Goal: Task Accomplishment & Management: Complete application form

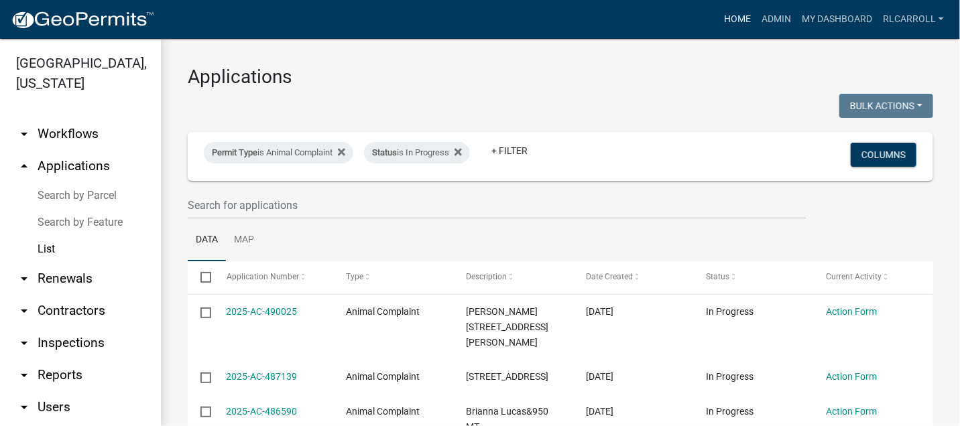
click at [733, 20] on link "Home" at bounding box center [738, 19] width 38 height 25
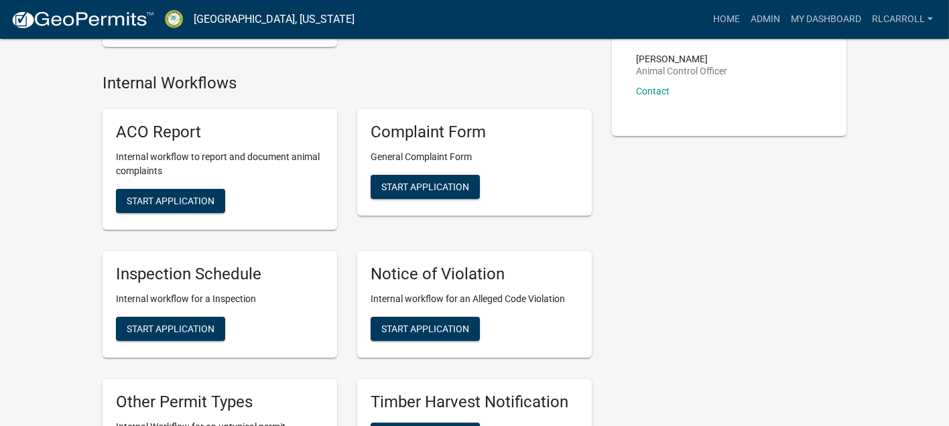
scroll to position [223, 0]
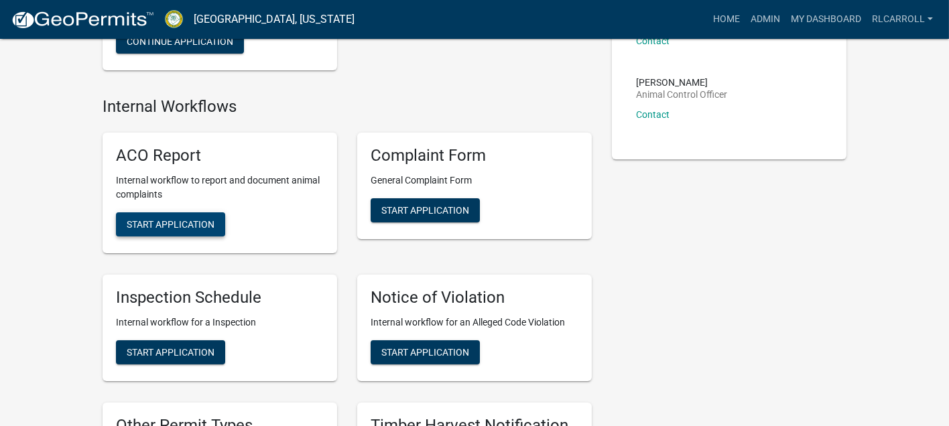
click at [204, 230] on span "Start Application" at bounding box center [171, 224] width 88 height 11
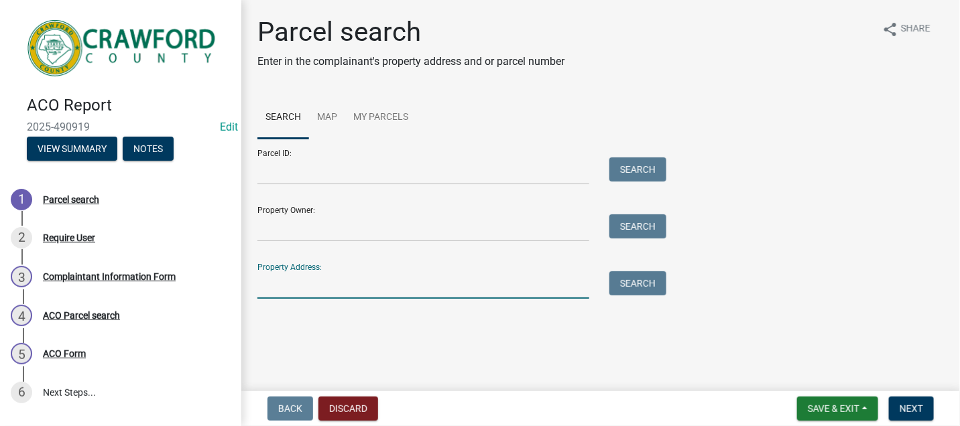
click at [294, 284] on input "Property Address:" at bounding box center [423, 285] width 332 height 27
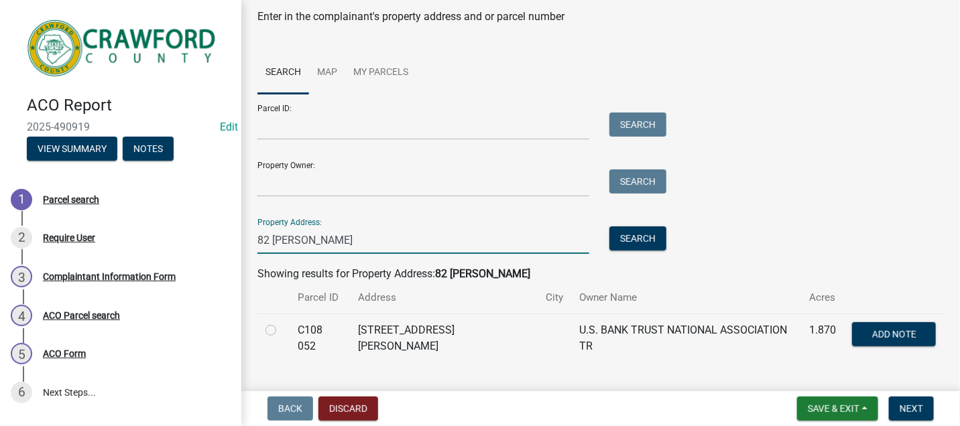
scroll to position [68, 0]
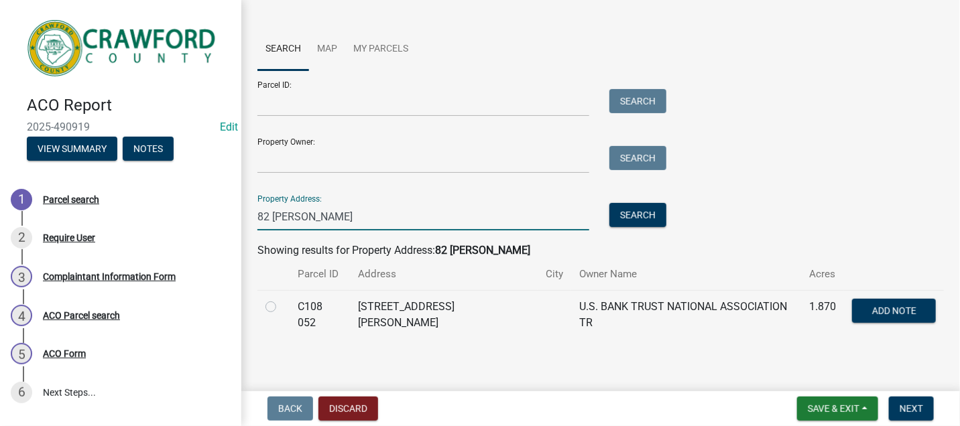
type input "82 [PERSON_NAME]"
click at [282, 299] on label at bounding box center [282, 299] width 0 height 0
click at [282, 308] on 052 "radio" at bounding box center [286, 303] width 9 height 9
radio 052 "true"
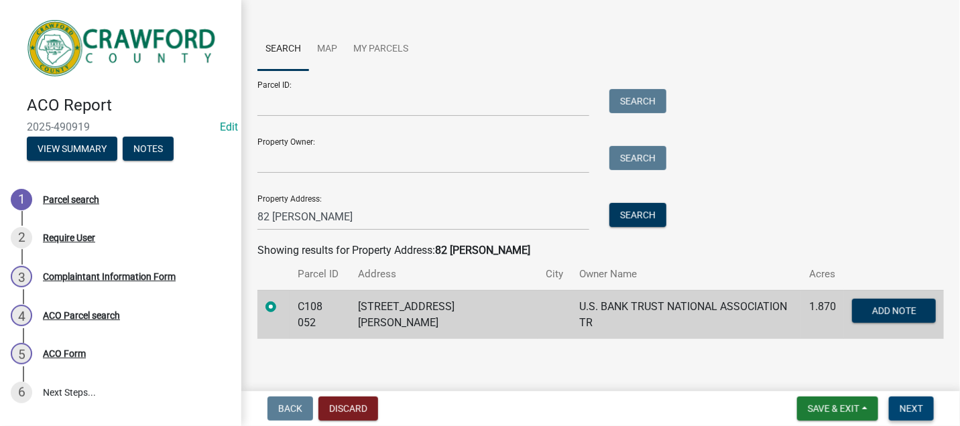
click at [914, 410] on span "Next" at bounding box center [911, 409] width 23 height 11
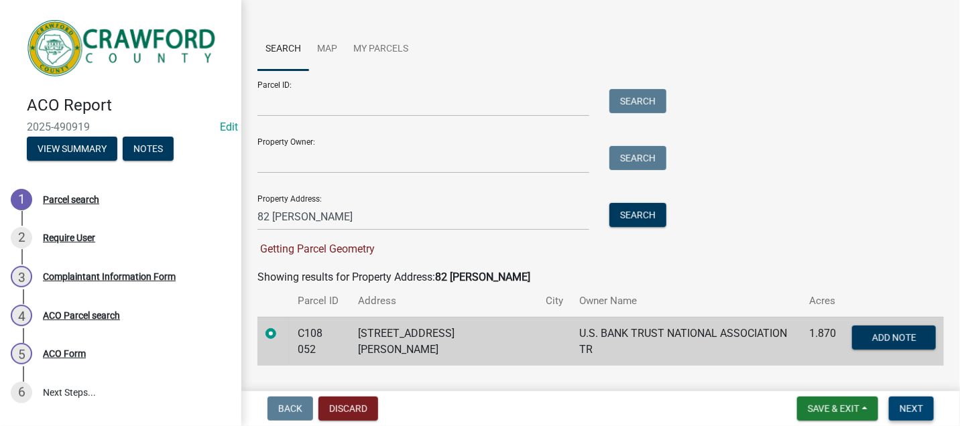
scroll to position [95, 0]
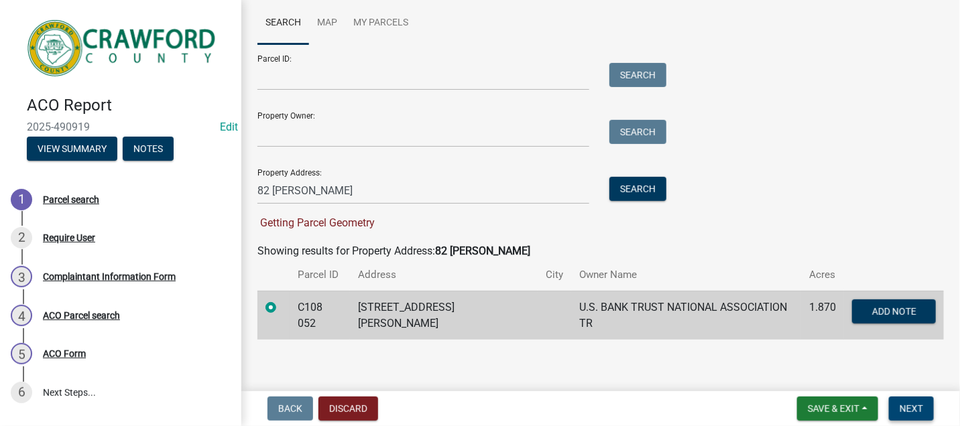
click at [911, 404] on span "Next" at bounding box center [911, 409] width 23 height 11
click at [311, 186] on input "82 [PERSON_NAME]" at bounding box center [423, 190] width 332 height 27
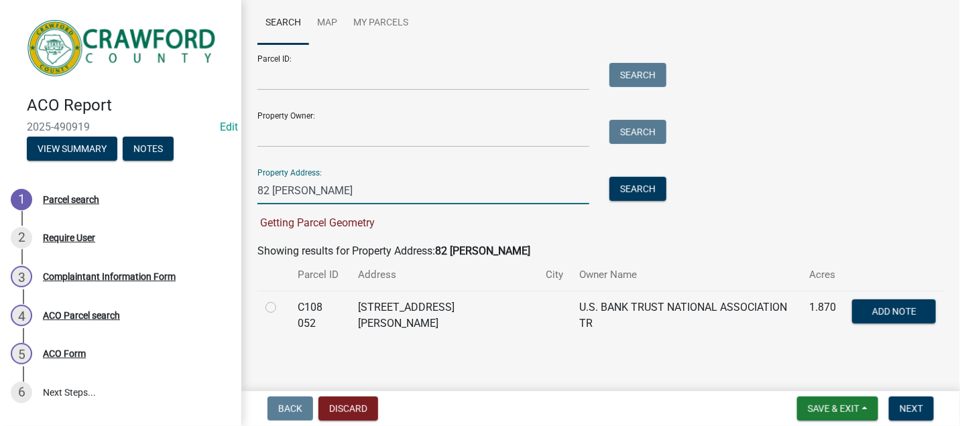
click at [282, 300] on label at bounding box center [282, 300] width 0 height 0
click at [282, 306] on 052 "radio" at bounding box center [286, 304] width 9 height 9
radio 052 "true"
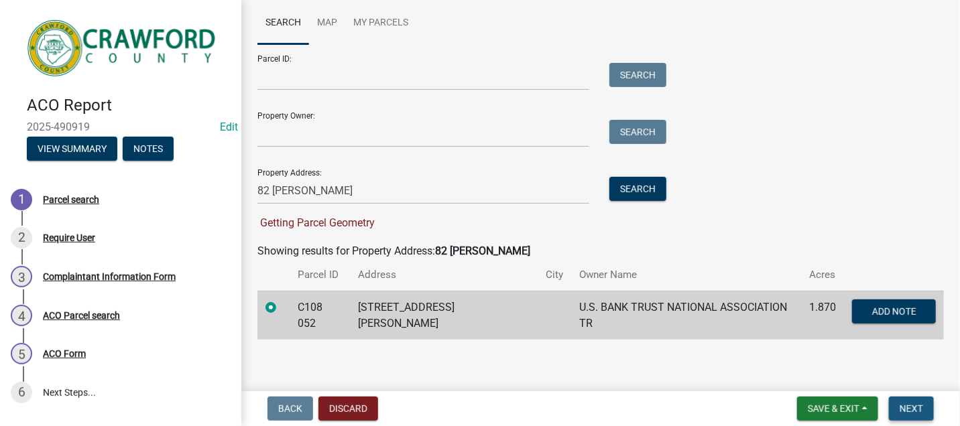
click at [909, 406] on span "Next" at bounding box center [911, 409] width 23 height 11
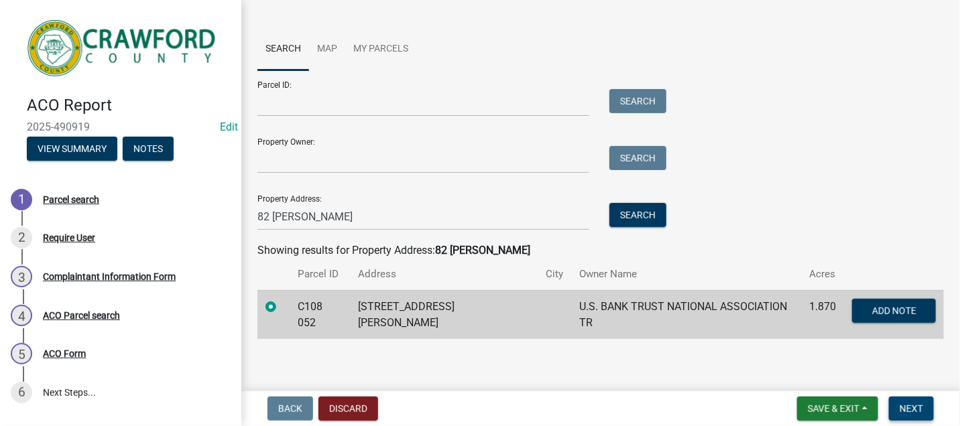
click at [909, 410] on span "Next" at bounding box center [911, 409] width 23 height 11
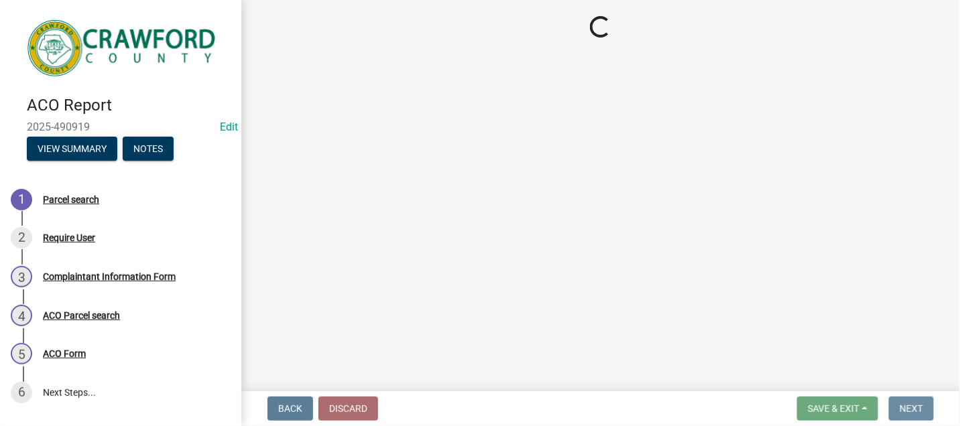
scroll to position [0, 0]
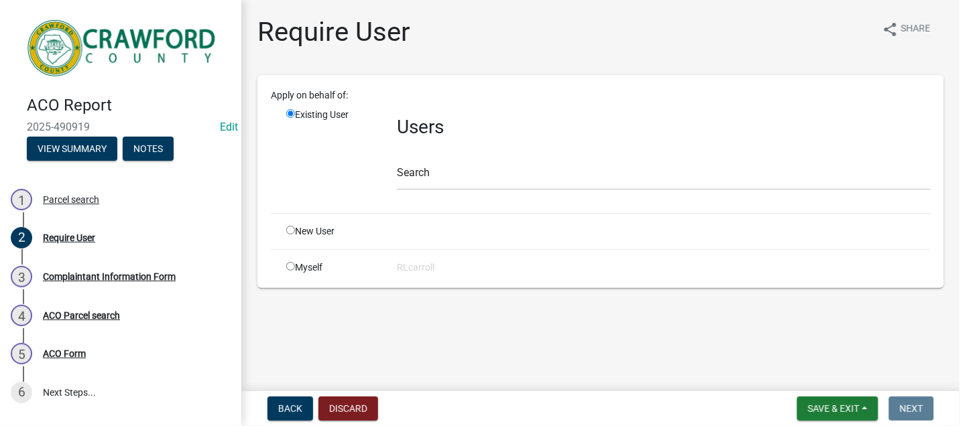
click at [291, 264] on input "radio" at bounding box center [290, 266] width 9 height 9
radio input "true"
radio input "false"
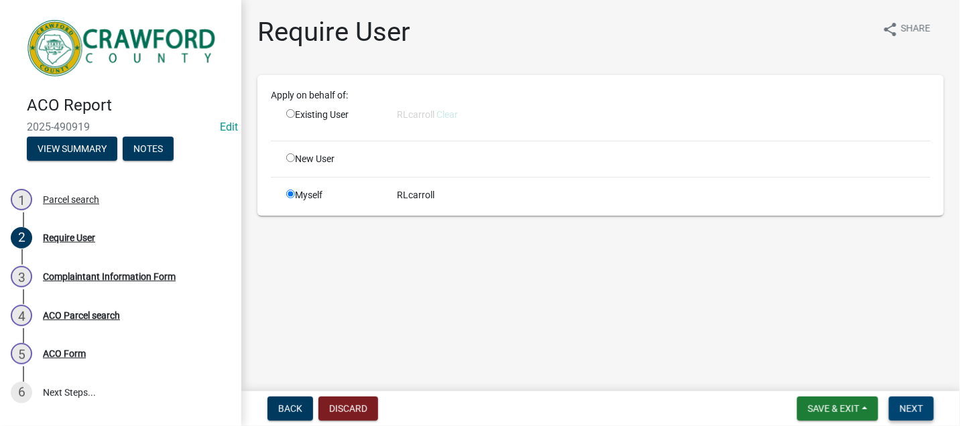
click at [906, 408] on span "Next" at bounding box center [911, 409] width 23 height 11
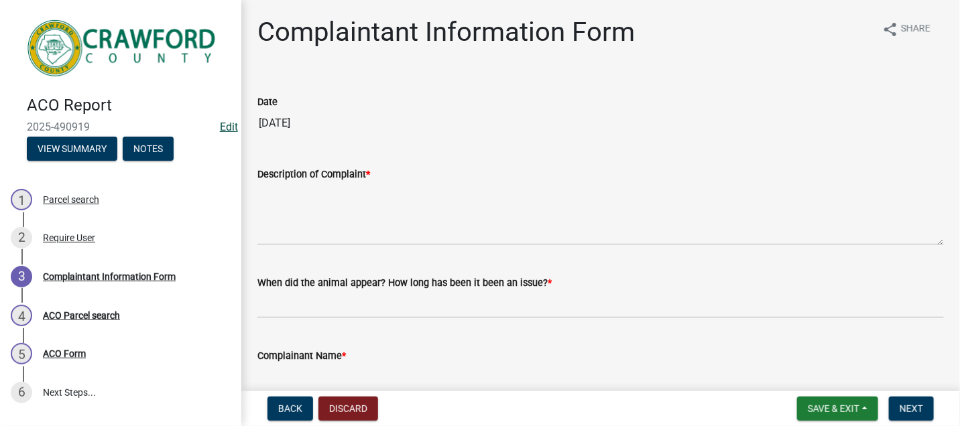
click at [223, 127] on link "Edit" at bounding box center [229, 127] width 18 height 13
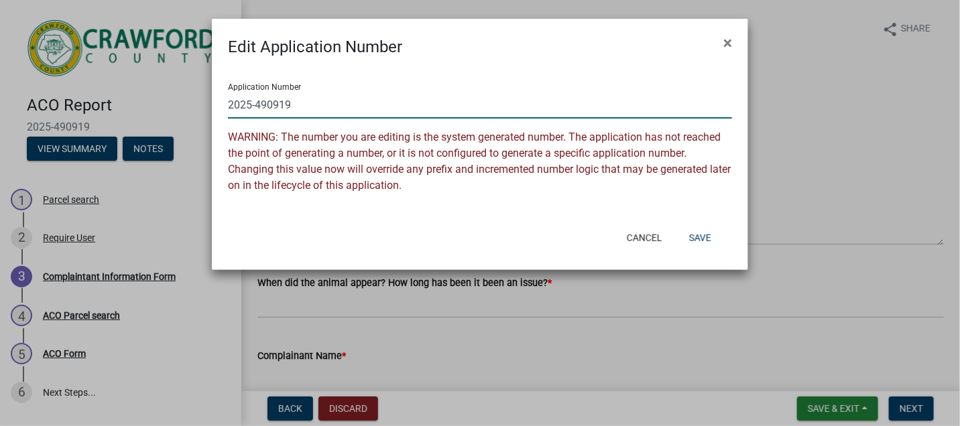
click at [292, 107] on input "2025-490919" at bounding box center [480, 104] width 504 height 27
type input "2025-490919-SO-ASSIST"
click at [703, 238] on button "Save" at bounding box center [701, 238] width 44 height 24
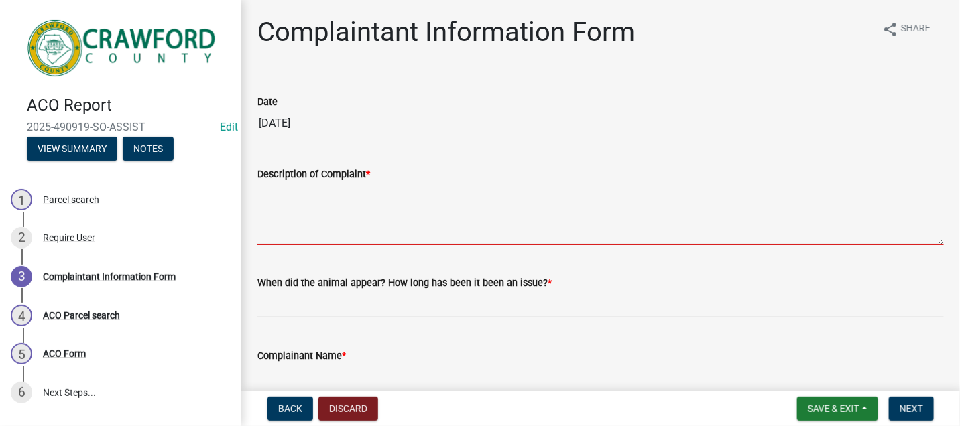
click at [280, 198] on textarea "Description of Complaint *" at bounding box center [600, 213] width 687 height 63
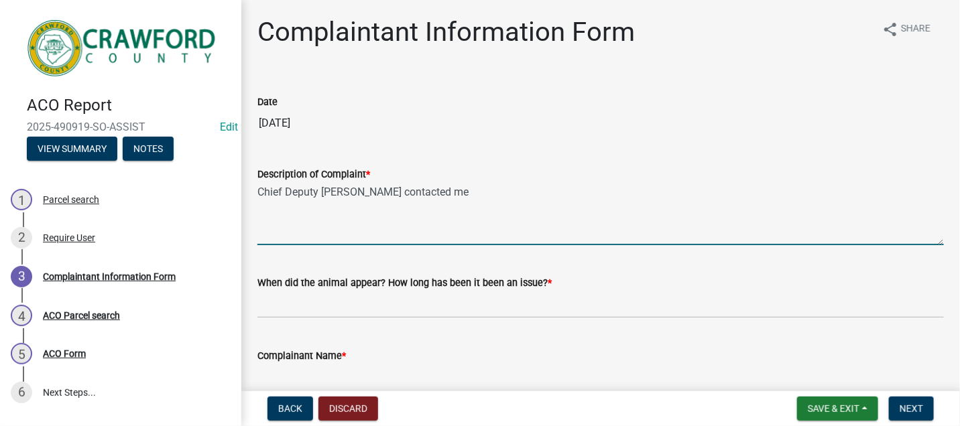
drag, startPoint x: 336, startPoint y: 196, endPoint x: 329, endPoint y: 206, distance: 12.5
click at [329, 206] on textarea "Chief Deputy [PERSON_NAME] contacted me" at bounding box center [600, 213] width 687 height 63
click at [257, 192] on textarea "Chief Deputy [PERSON_NAME] contacted me" at bounding box center [600, 213] width 687 height 63
click at [428, 207] on textarea "[DATE] Chief Deputy [PERSON_NAME] contacted me" at bounding box center [600, 213] width 687 height 63
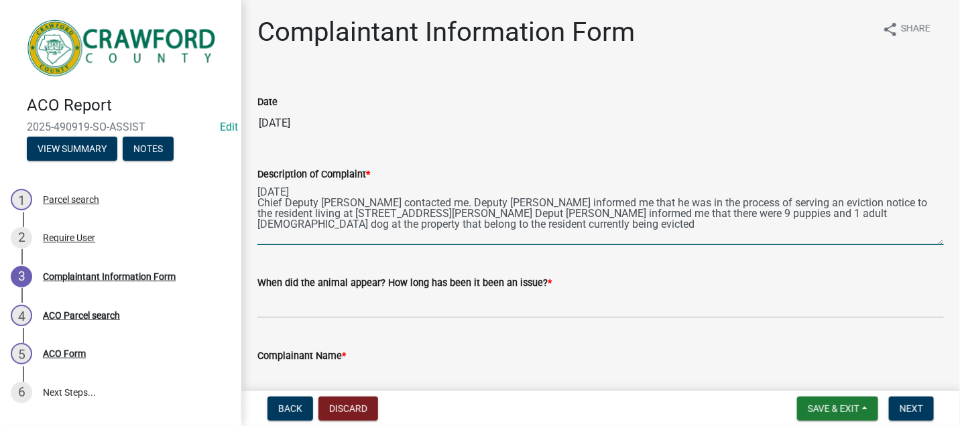
click at [811, 214] on textarea "[DATE] Chief Deputy [PERSON_NAME] contacted me. Deputy [PERSON_NAME] informed m…" at bounding box center [600, 213] width 687 height 63
click at [363, 227] on textarea "[DATE] Chief Deputy [PERSON_NAME] contacted me. Deputy [PERSON_NAME] informed m…" at bounding box center [600, 213] width 687 height 63
click at [351, 213] on textarea "[DATE] Chief Deputy [PERSON_NAME] contacted me. Deputy [PERSON_NAME] informed m…" at bounding box center [600, 213] width 687 height 63
click at [542, 227] on textarea "[DATE] Chief Deputy [PERSON_NAME] contacted me. Deputy [PERSON_NAME] informed m…" at bounding box center [600, 213] width 687 height 63
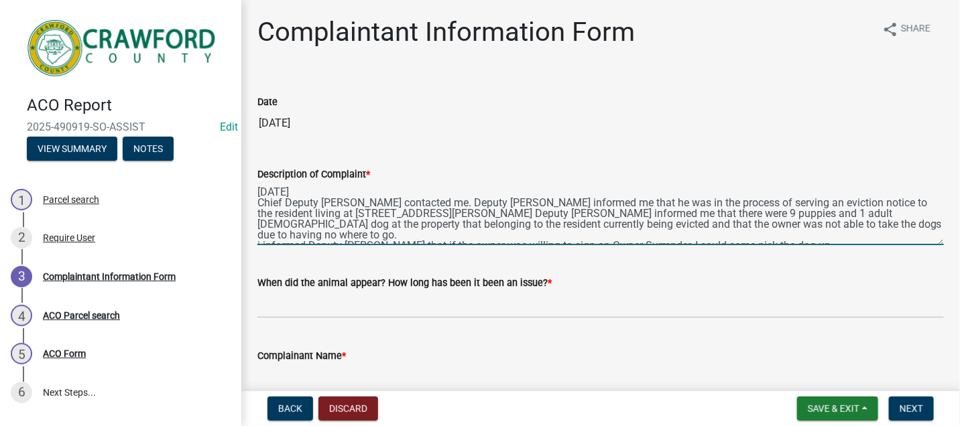
scroll to position [7, 0]
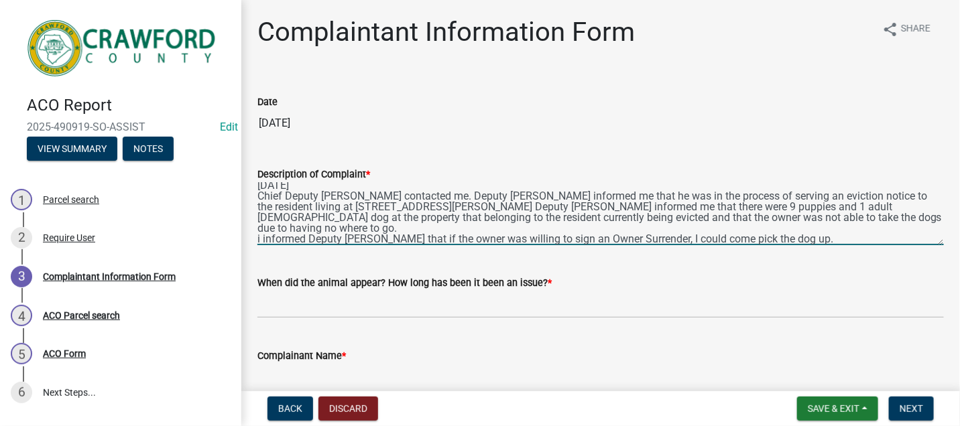
click at [259, 227] on textarea "[DATE] Chief Deputy [PERSON_NAME] contacted me. Deputy [PERSON_NAME] informed m…" at bounding box center [600, 213] width 687 height 63
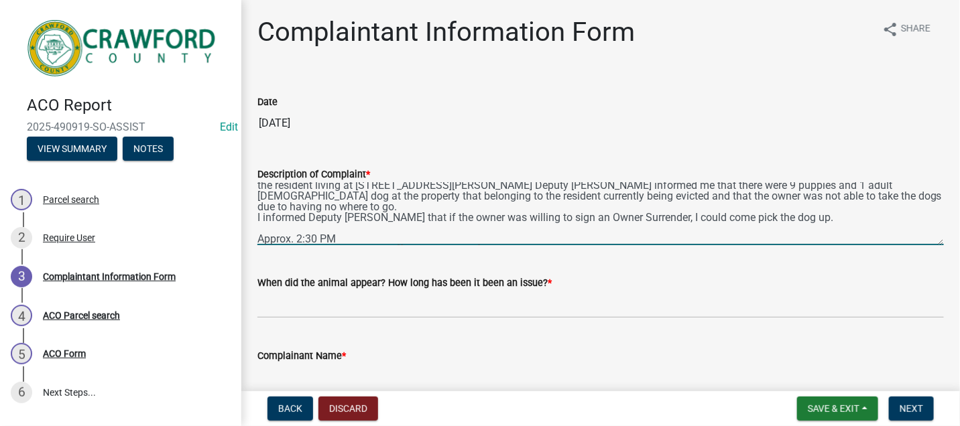
scroll to position [39, 0]
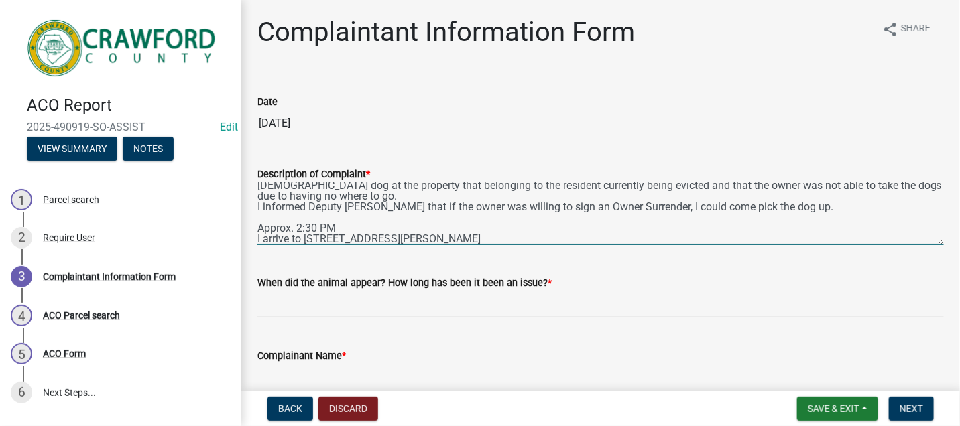
click at [288, 225] on textarea "[DATE] Chief Deputy [PERSON_NAME] contacted me. Deputy [PERSON_NAME] informed m…" at bounding box center [600, 213] width 687 height 63
click at [377, 229] on textarea "[DATE] Chief Deputy [PERSON_NAME] contacted me. Deputy [PERSON_NAME] informed m…" at bounding box center [600, 213] width 687 height 63
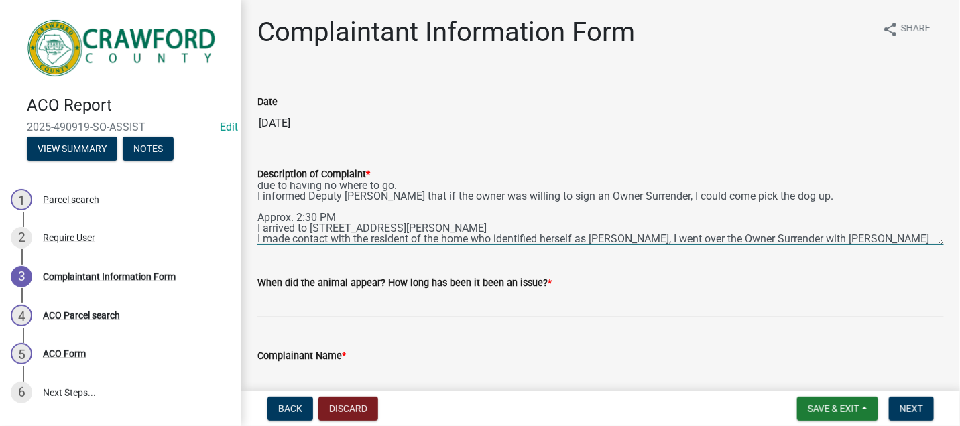
scroll to position [60, 0]
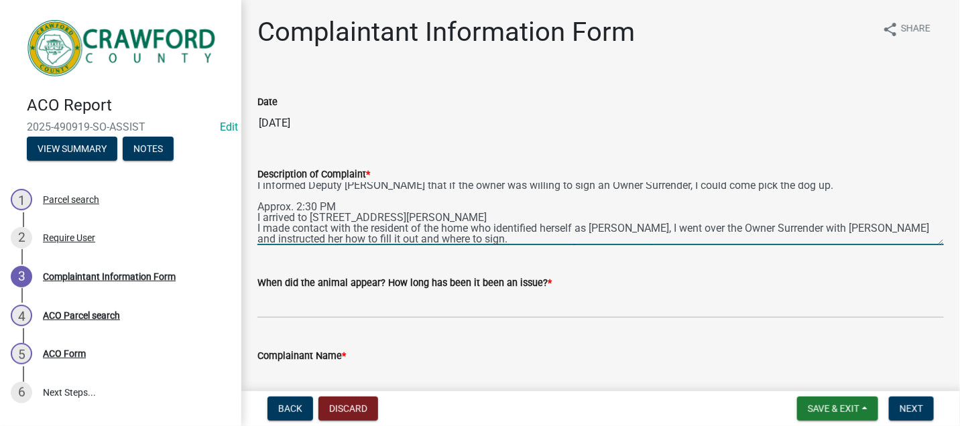
click at [808, 239] on textarea "[DATE] Chief Deputy [PERSON_NAME] contacted me. Deputy [PERSON_NAME] informed m…" at bounding box center [600, 213] width 687 height 63
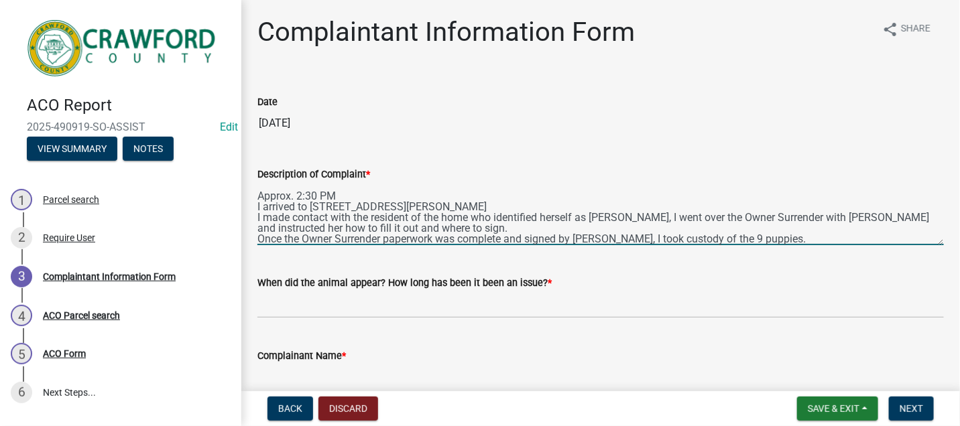
scroll to position [82, 0]
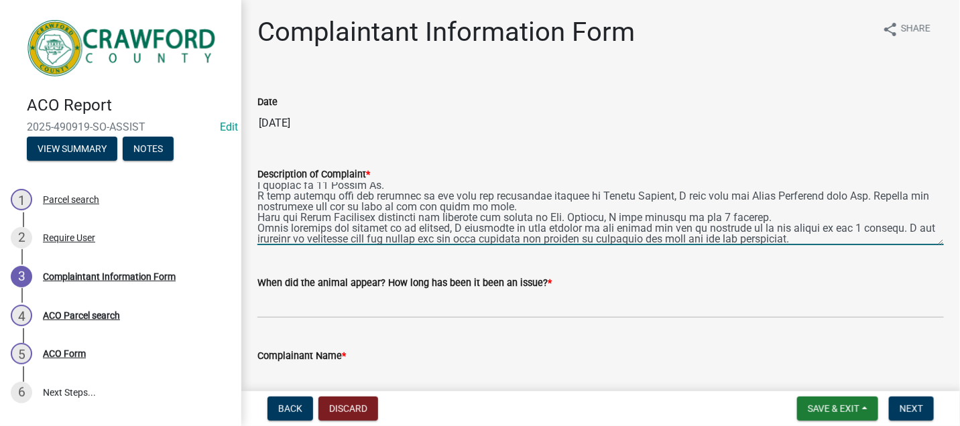
click at [845, 239] on textarea "Description of Complaint *" at bounding box center [600, 213] width 687 height 63
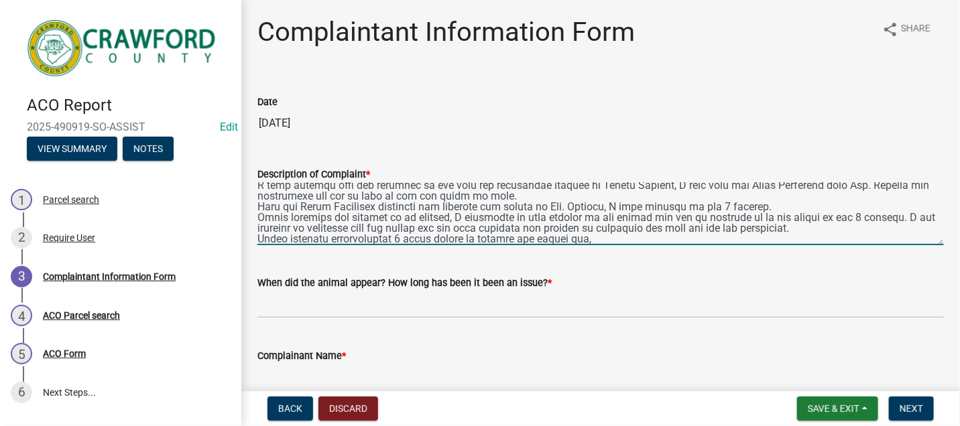
drag, startPoint x: 542, startPoint y: 231, endPoint x: 533, endPoint y: 229, distance: 9.8
click at [533, 229] on textarea "Description of Complaint *" at bounding box center [600, 213] width 687 height 63
click at [567, 229] on textarea "Description of Complaint *" at bounding box center [600, 213] width 687 height 63
click at [596, 240] on textarea "Description of Complaint *" at bounding box center [600, 213] width 687 height 63
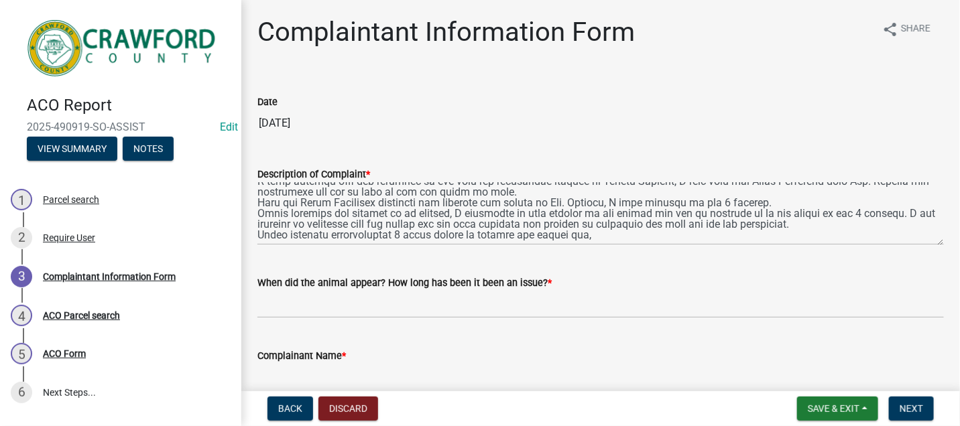
scroll to position [107, 0]
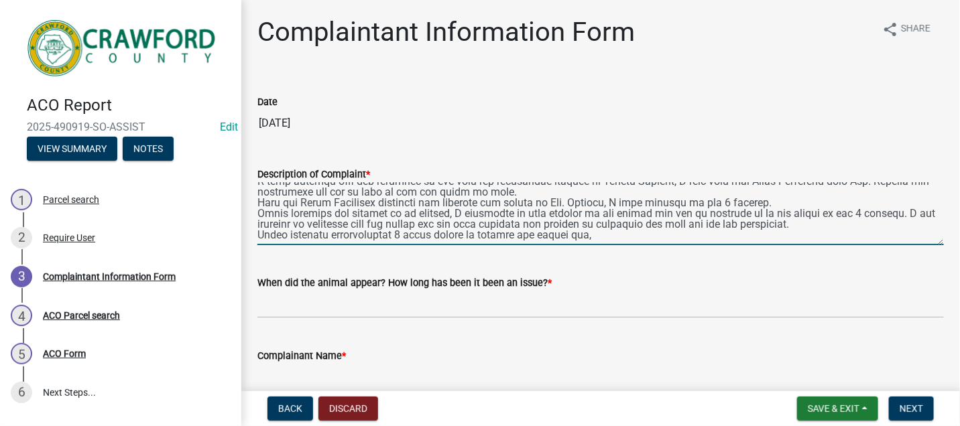
click at [593, 226] on textarea "Description of Complaint *" at bounding box center [600, 213] width 687 height 63
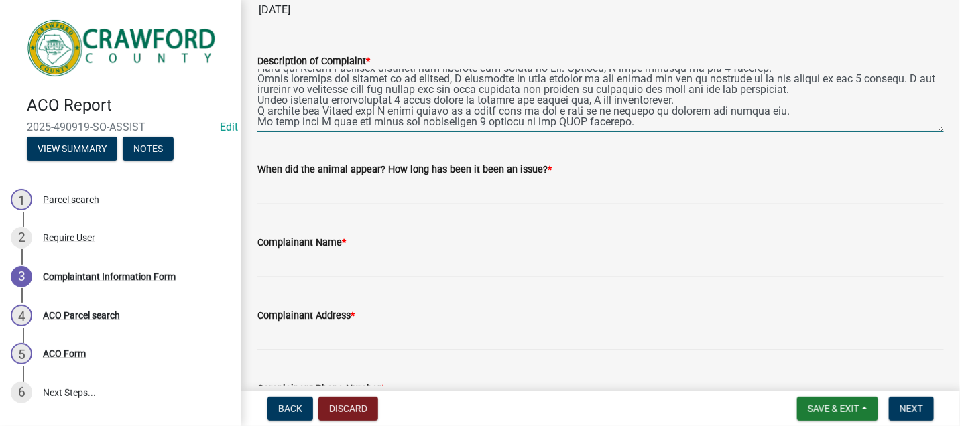
scroll to position [149, 0]
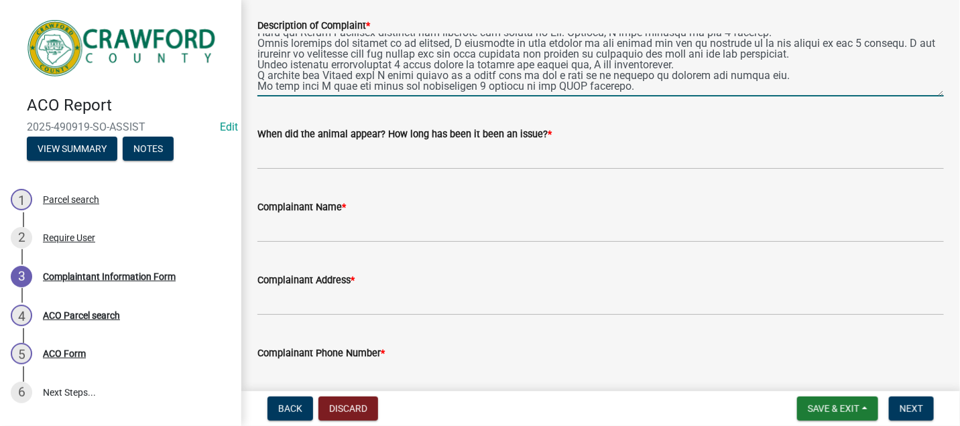
type textarea "[DATE] Chief Deputy [PERSON_NAME] contacted me. Deputy [PERSON_NAME] informed m…"
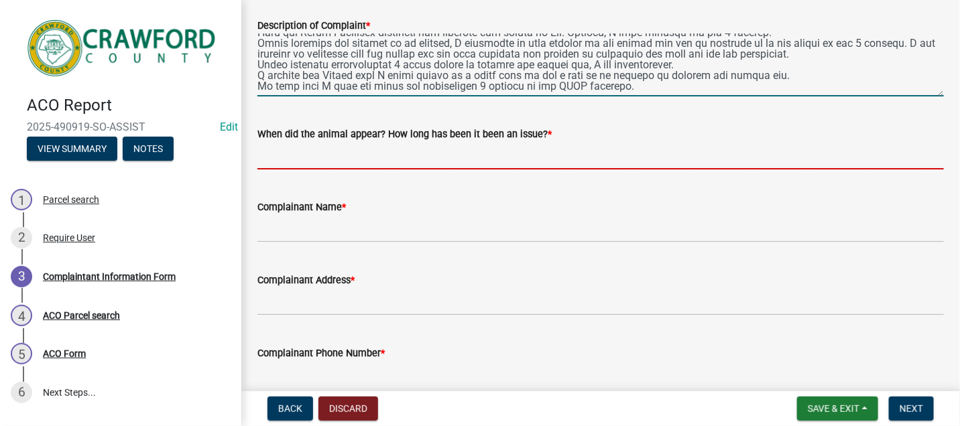
click at [380, 156] on input "When did the animal appear? How long has been it been an issue? *" at bounding box center [600, 155] width 687 height 27
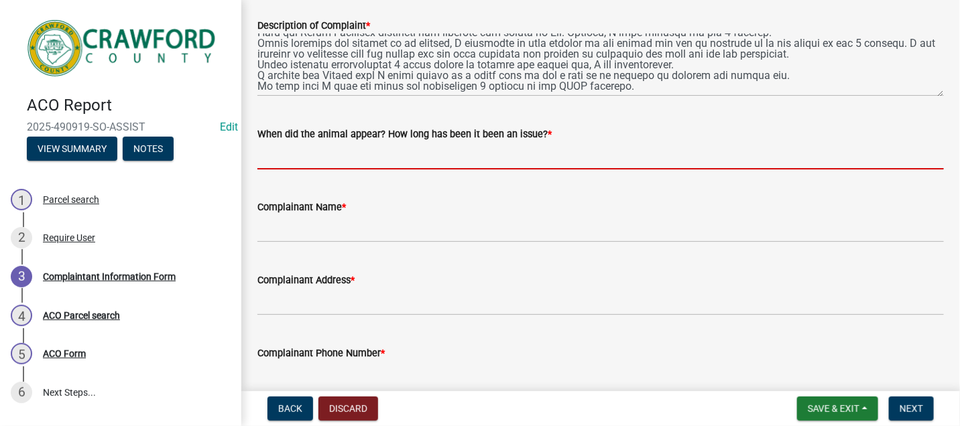
type input "same day"
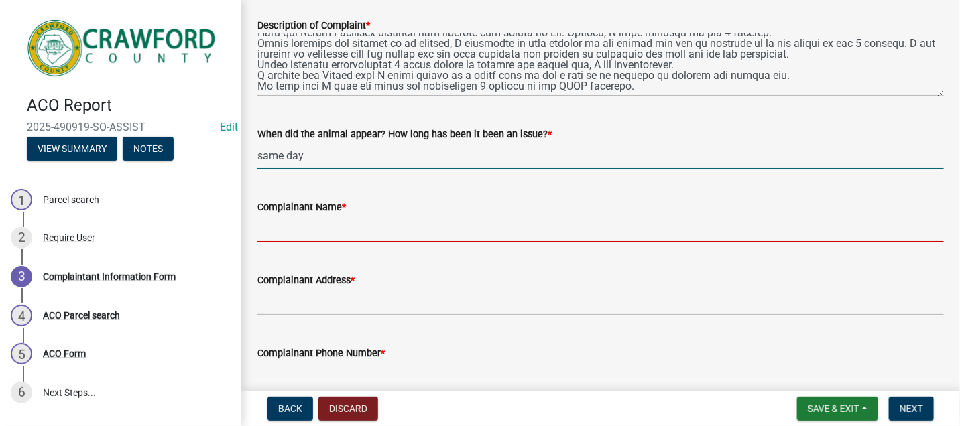
click at [297, 233] on input "Complainant Name *" at bounding box center [600, 228] width 687 height 27
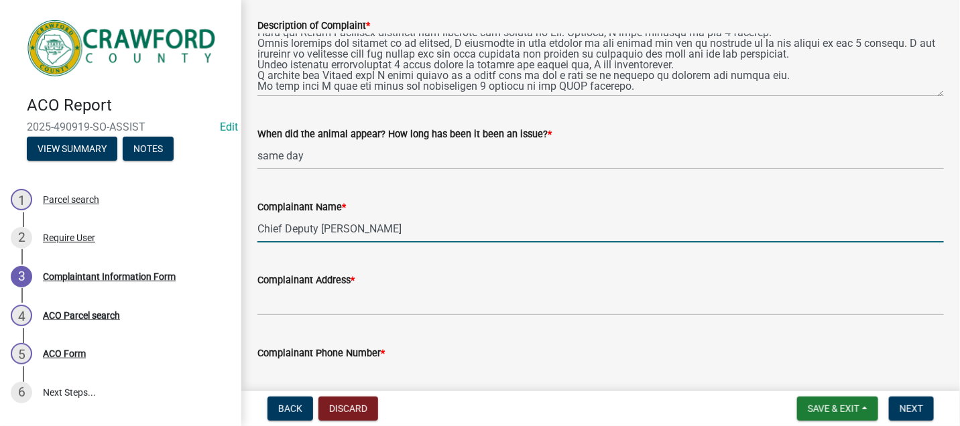
type input "Chief Deputy [PERSON_NAME]"
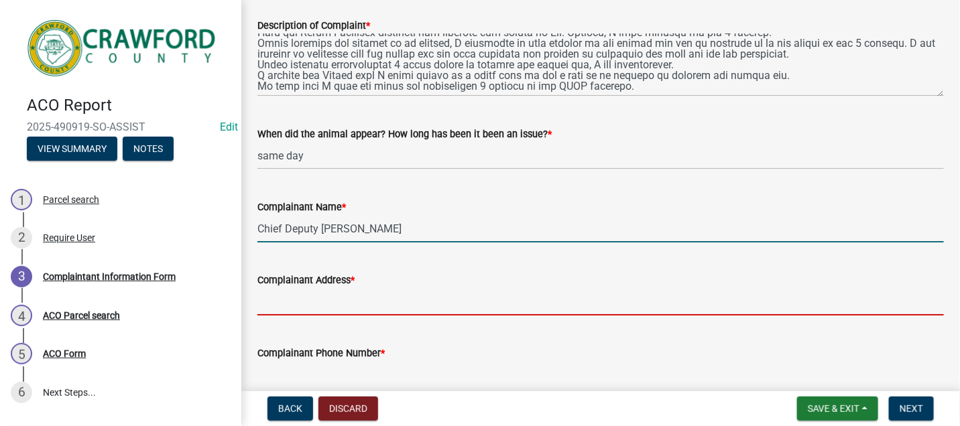
click at [277, 305] on input "Complainant Address *" at bounding box center [600, 301] width 687 height 27
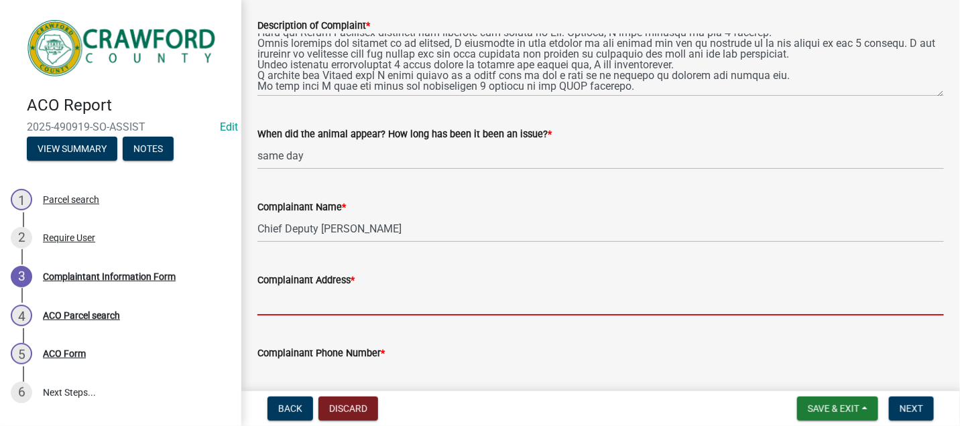
type input "[STREET_ADDRESS][PERSON_NAME]"
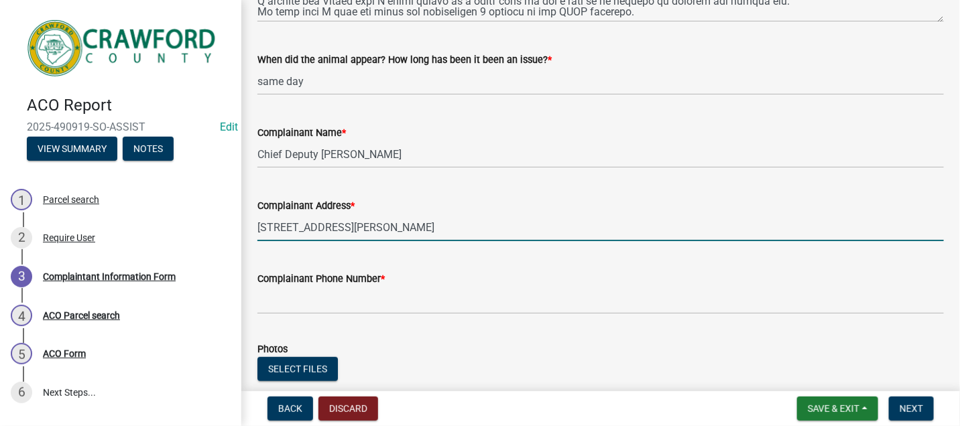
scroll to position [298, 0]
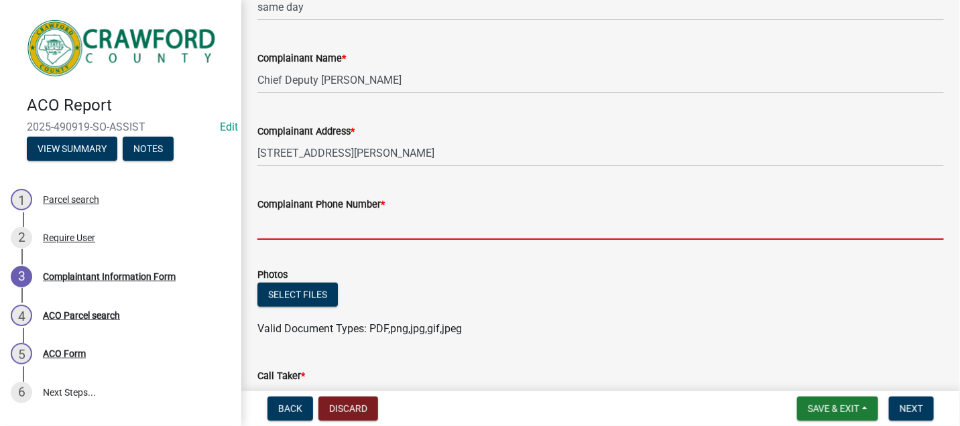
click at [321, 230] on input "Complainant Phone Number *" at bounding box center [600, 226] width 687 height 27
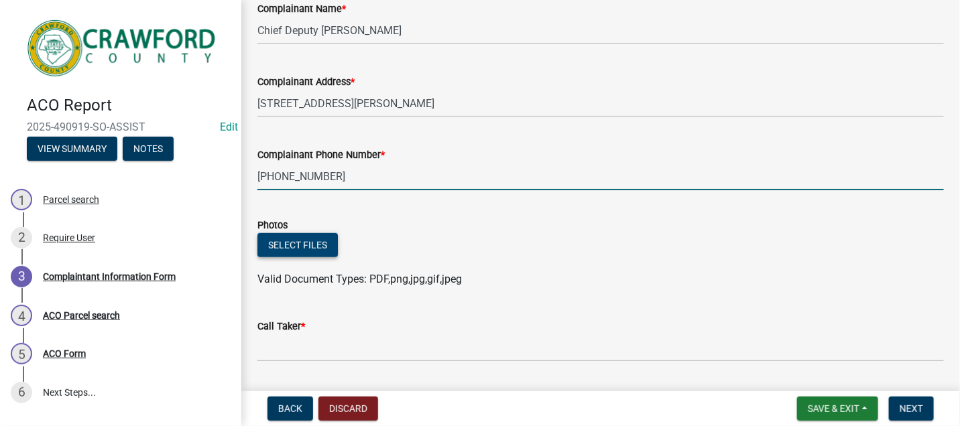
scroll to position [385, 0]
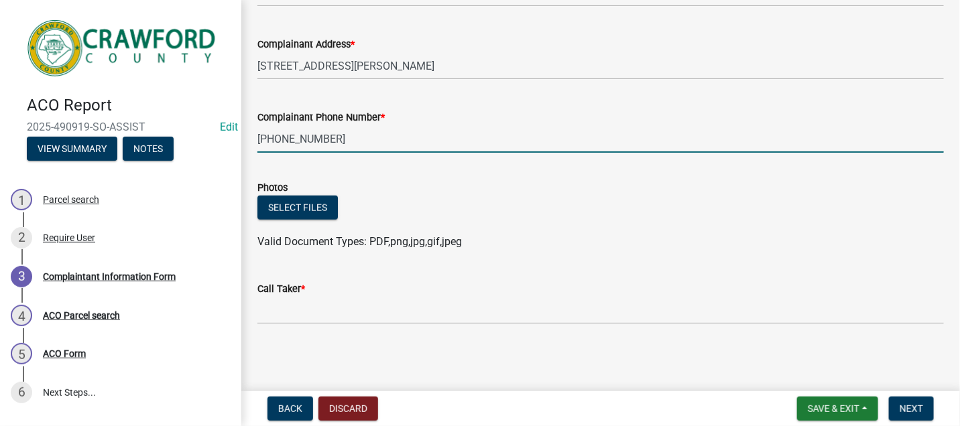
type input "[PHONE_NUMBER]"
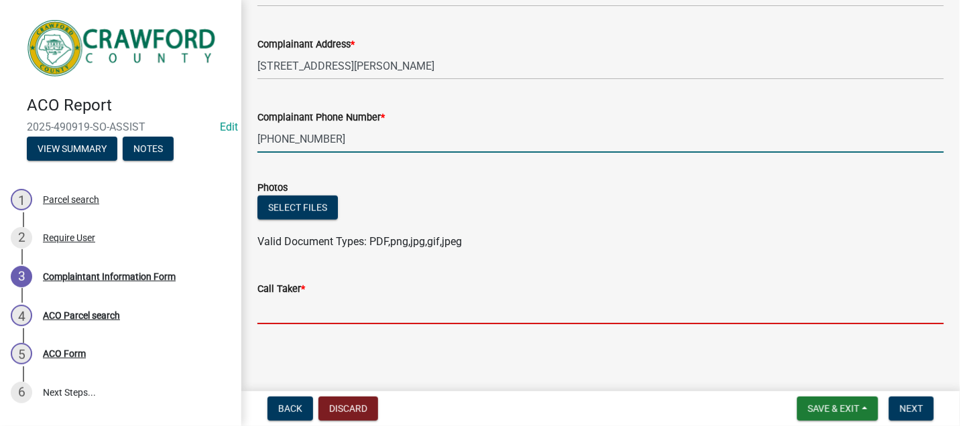
click at [284, 310] on input "Call Taker *" at bounding box center [600, 310] width 687 height 27
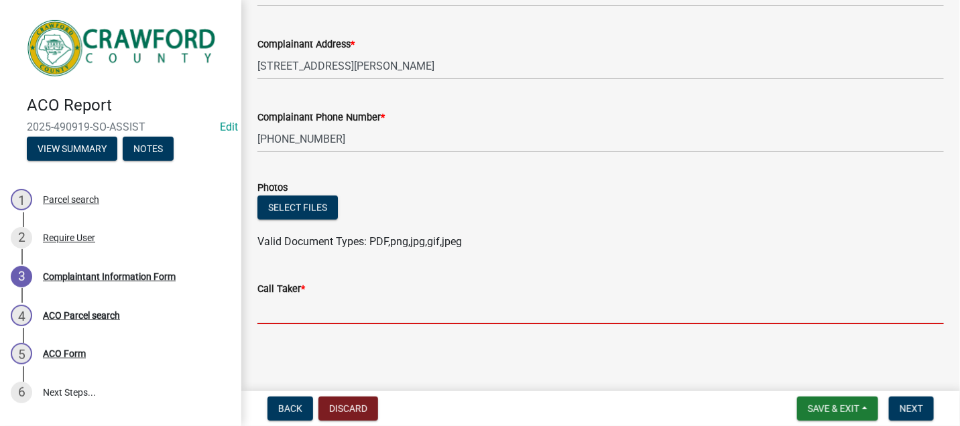
type input "ACO"
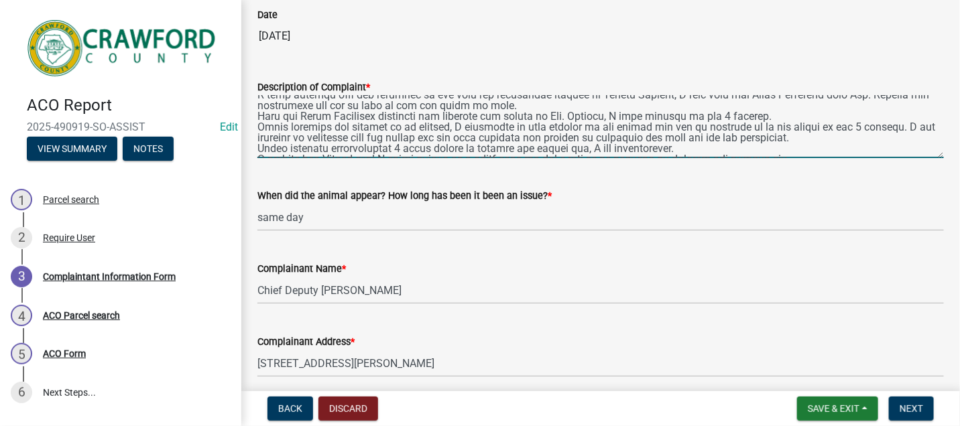
scroll to position [128, 0]
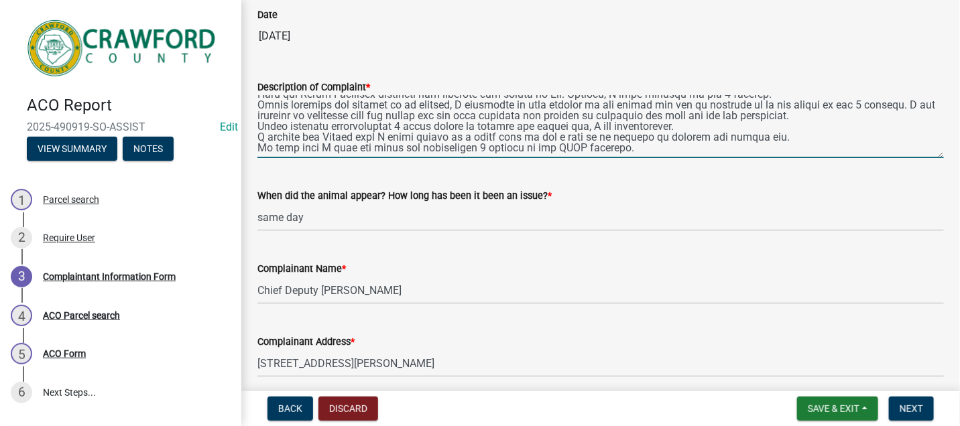
drag, startPoint x: 257, startPoint y: 107, endPoint x: 647, endPoint y: 138, distance: 390.8
click at [647, 138] on textarea "Description of Complaint *" at bounding box center [600, 126] width 687 height 63
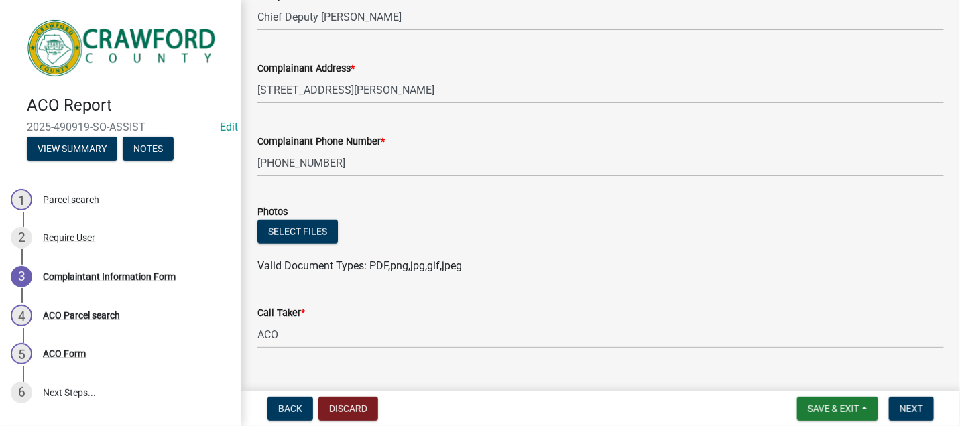
scroll to position [385, 0]
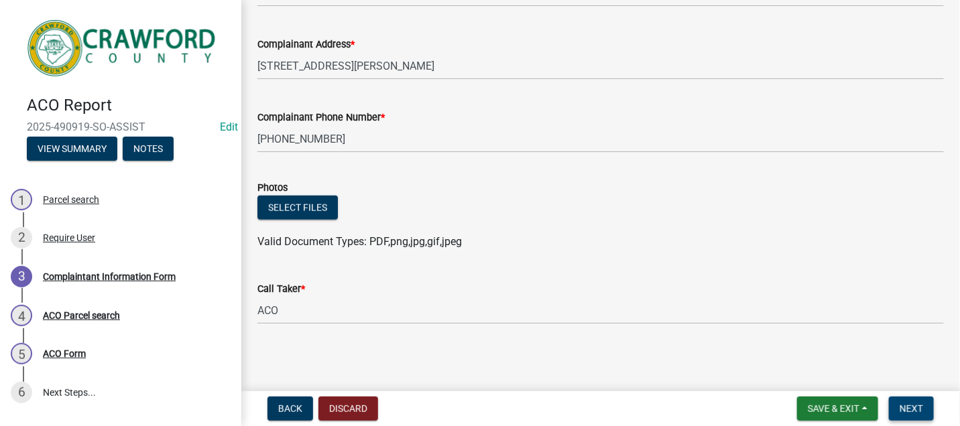
type textarea "[DATE] Chief Deputy [PERSON_NAME] contacted me. Deputy [PERSON_NAME] informed m…"
click at [915, 407] on span "Next" at bounding box center [911, 409] width 23 height 11
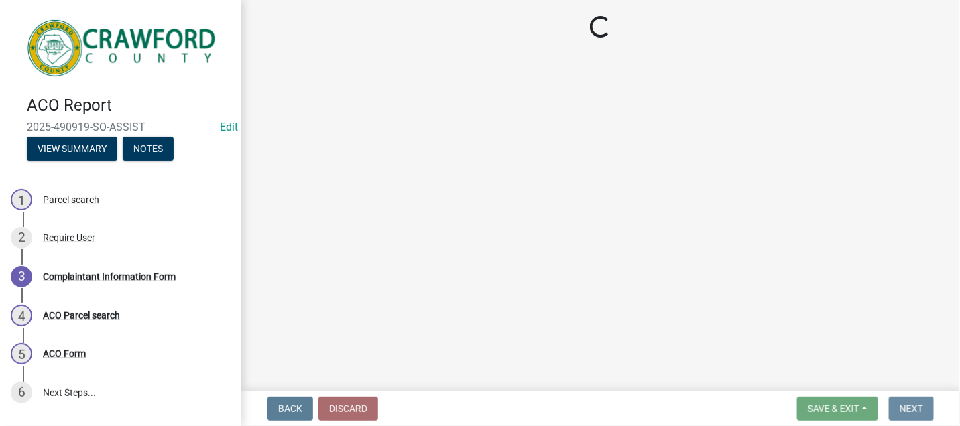
scroll to position [0, 0]
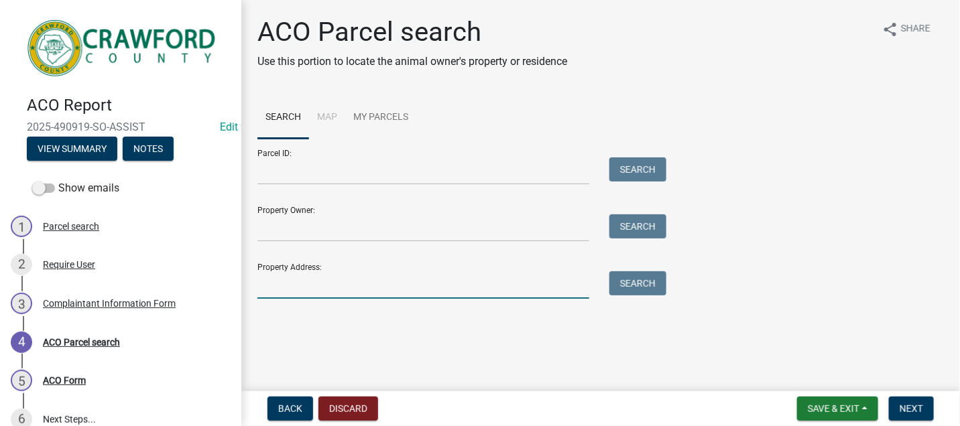
click at [278, 284] on input "Property Address:" at bounding box center [423, 285] width 332 height 27
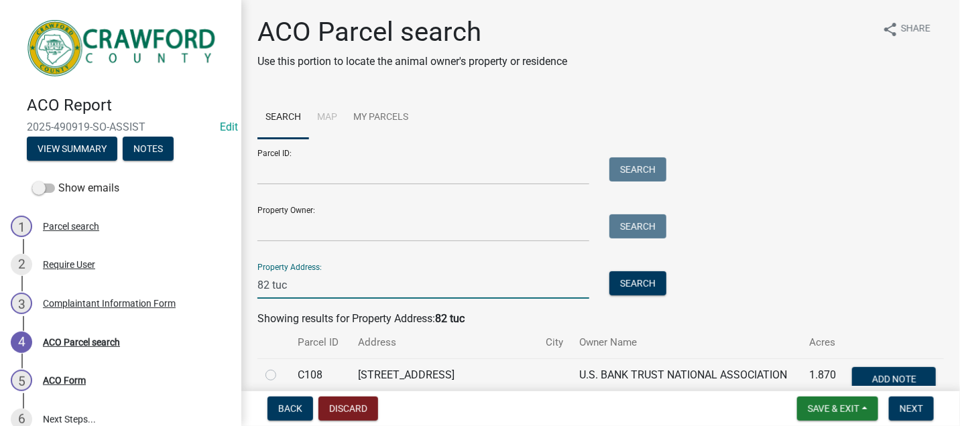
scroll to position [68, 0]
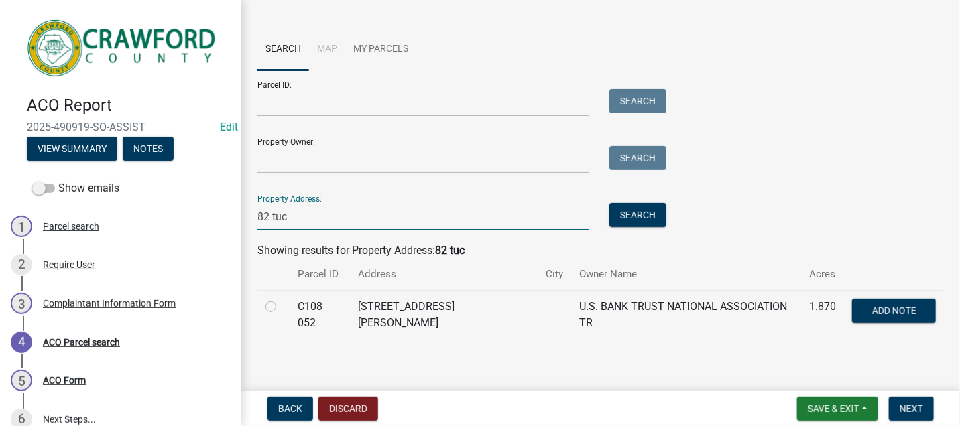
type input "82 tuc"
click at [282, 299] on label at bounding box center [282, 299] width 0 height 0
click at [282, 306] on 052 "radio" at bounding box center [286, 303] width 9 height 9
radio 052 "true"
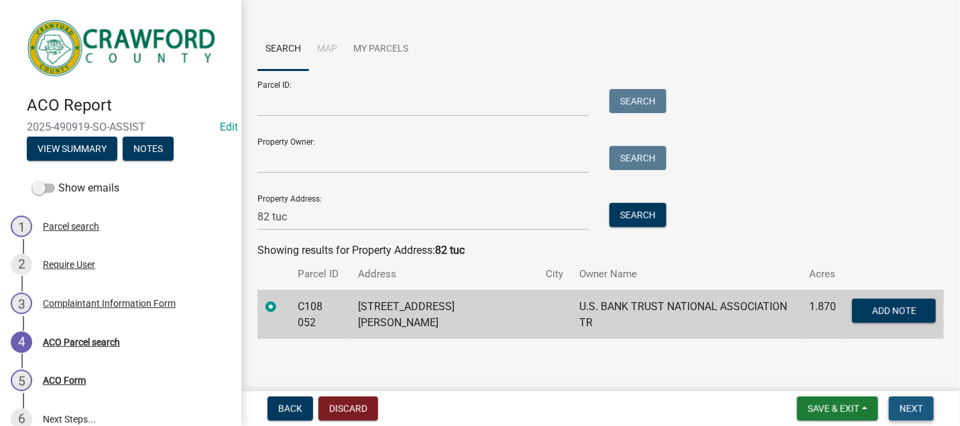
click at [917, 410] on span "Next" at bounding box center [911, 409] width 23 height 11
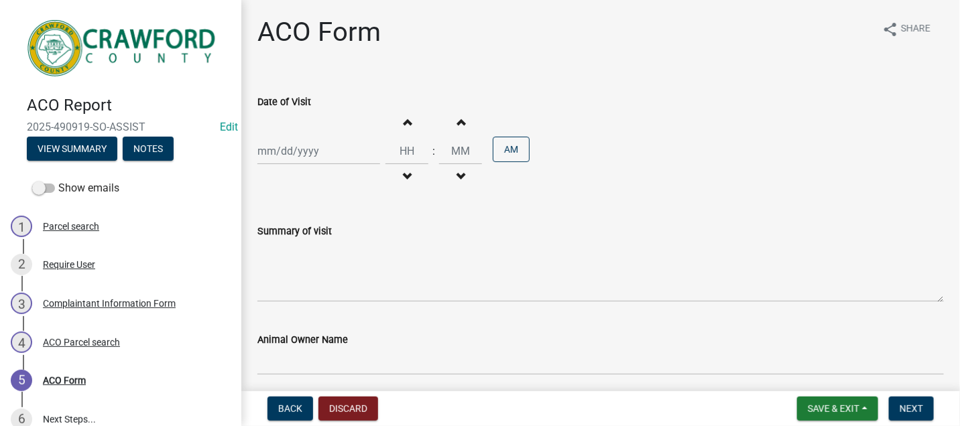
click at [320, 154] on div at bounding box center [318, 150] width 123 height 27
select select "10"
select select "2025"
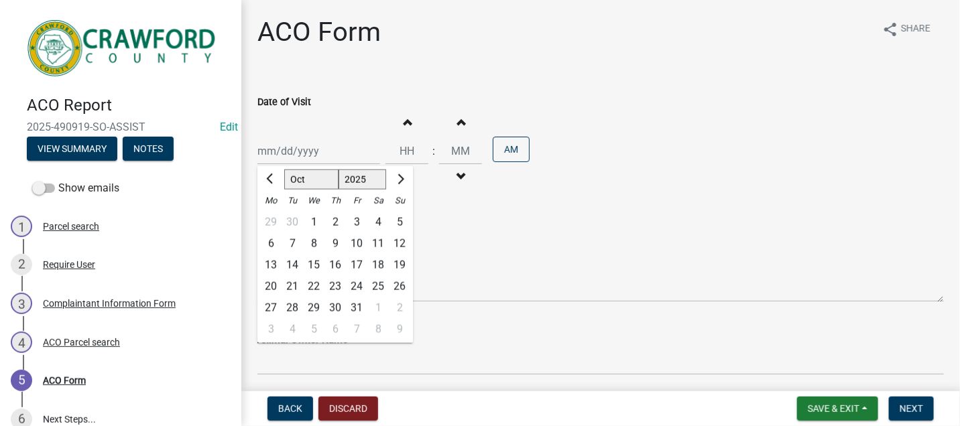
click at [455, 225] on div "Summary of visit" at bounding box center [600, 231] width 687 height 16
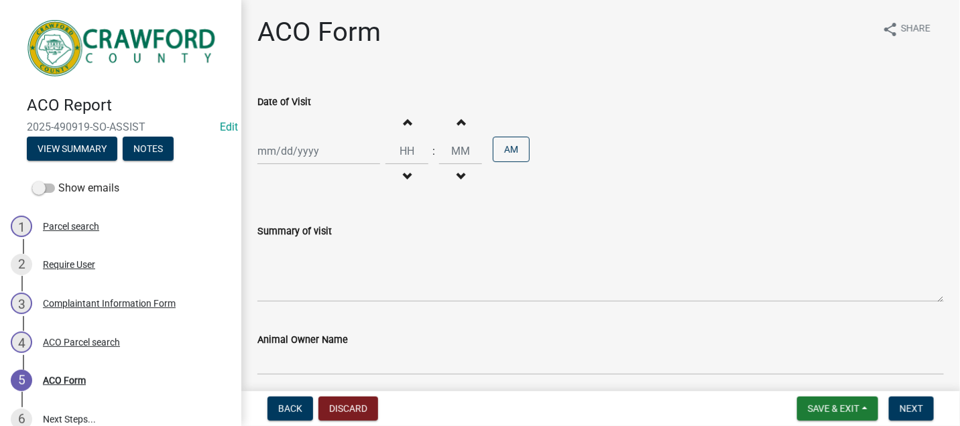
click at [479, 215] on div "Summary of visit" at bounding box center [600, 254] width 687 height 98
click at [357, 153] on div at bounding box center [318, 150] width 123 height 27
select select "10"
select select "2025"
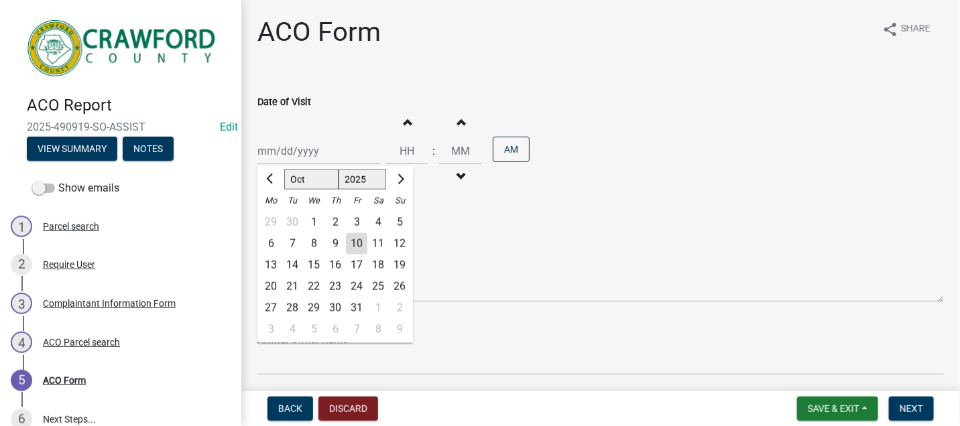
click at [270, 242] on div "6" at bounding box center [270, 243] width 21 height 21
type input "[DATE]"
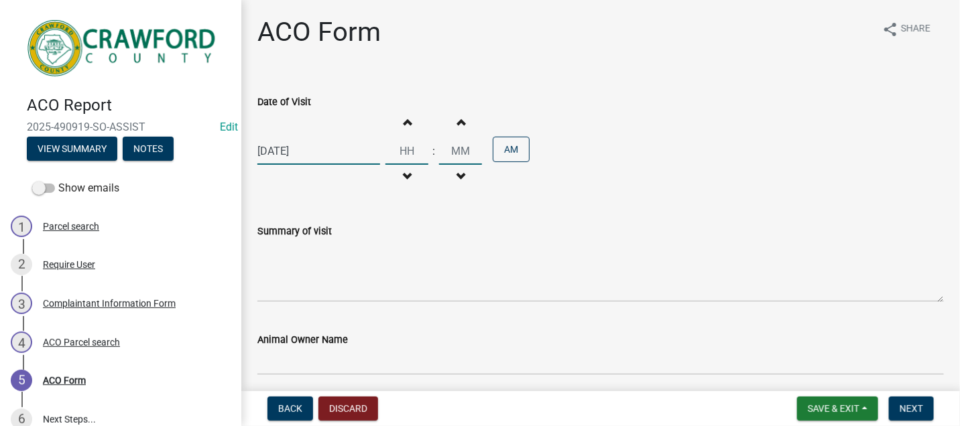
click at [414, 155] on input "Hours" at bounding box center [407, 150] width 43 height 27
type input "02"
type input "30"
click at [502, 152] on button "AM" at bounding box center [511, 149] width 37 height 25
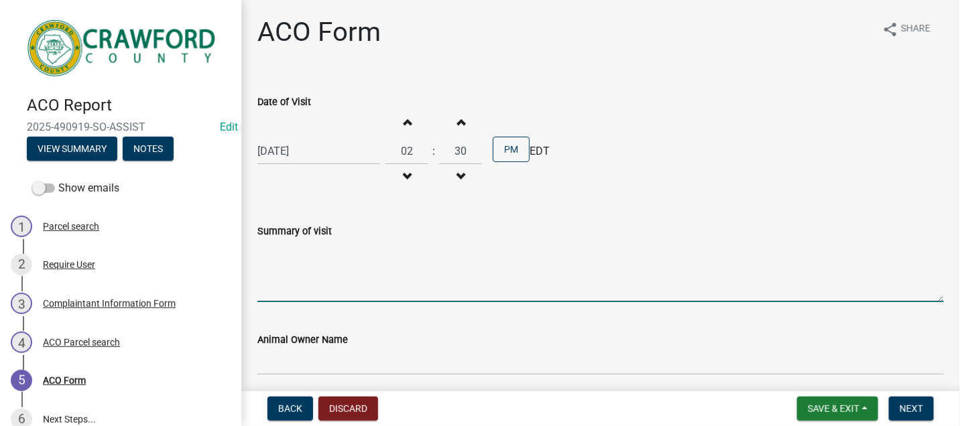
click at [277, 264] on textarea "Summary of visit" at bounding box center [600, 270] width 687 height 63
paste textarea "Approx. 2:30 PM I arrived to [STREET_ADDRESS][PERSON_NAME] I made contact with …"
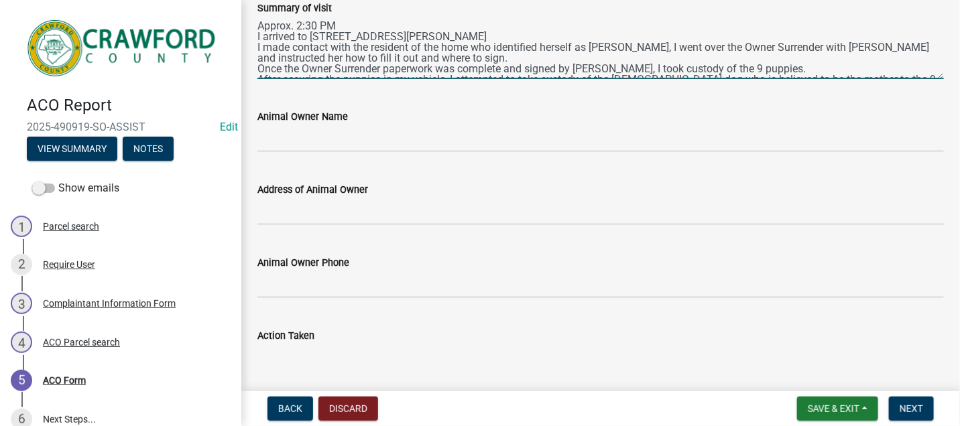
type textarea "Approx. 2:30 PM I arrived to [STREET_ADDRESS][PERSON_NAME] I made contact with …"
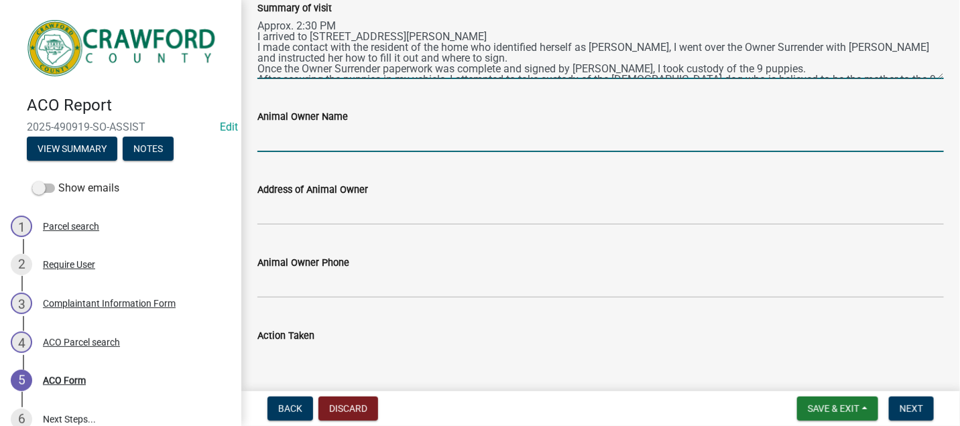
click at [279, 140] on input "Animal Owner Name" at bounding box center [600, 138] width 687 height 27
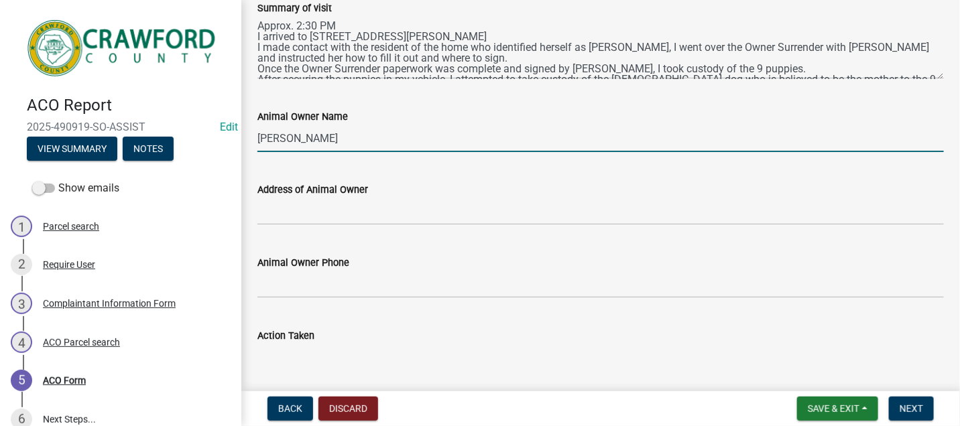
type input "[PERSON_NAME]"
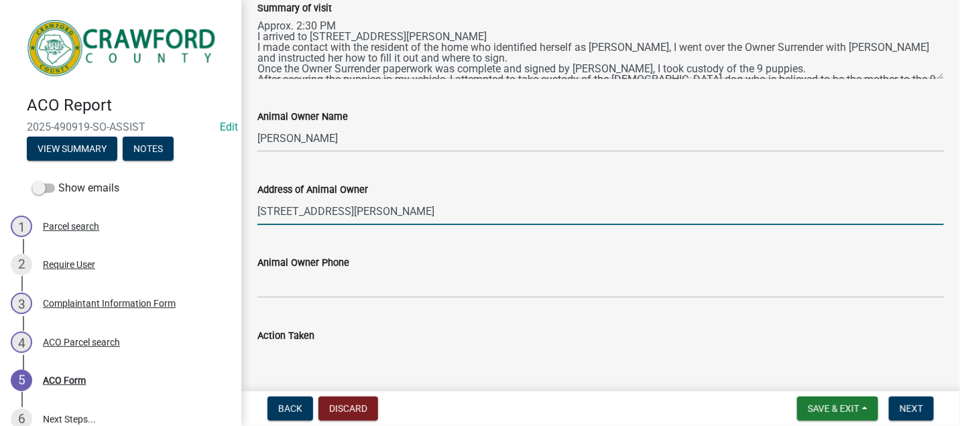
type input "[STREET_ADDRESS][PERSON_NAME]"
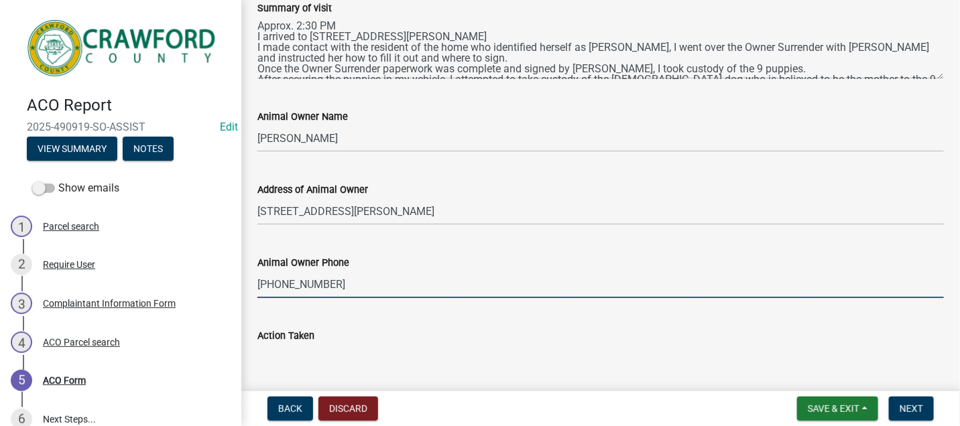
scroll to position [53, 0]
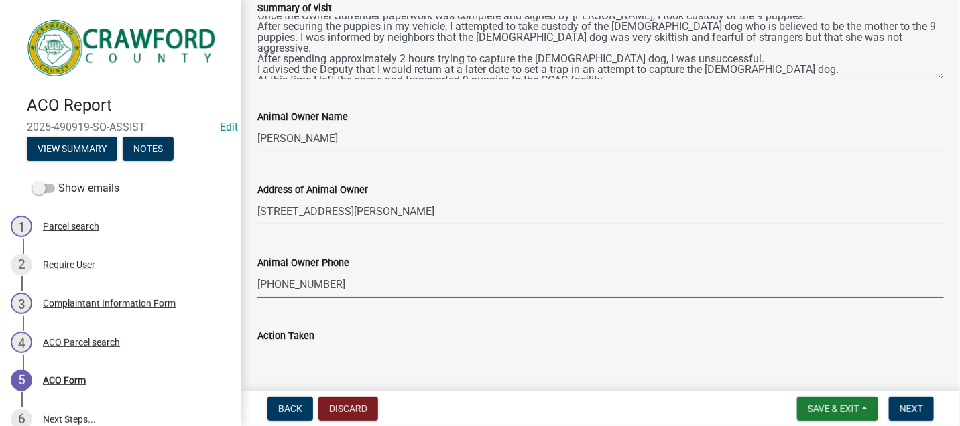
type input "[PHONE_NUMBER]"
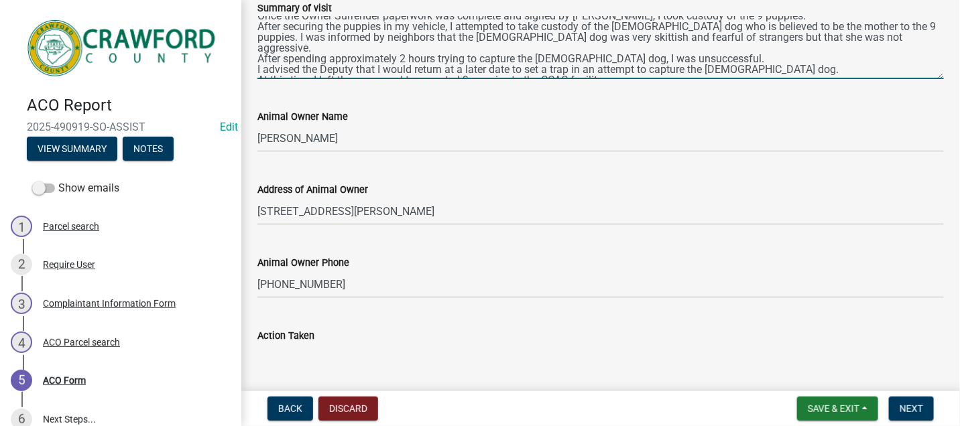
drag, startPoint x: 407, startPoint y: 68, endPoint x: 612, endPoint y: 72, distance: 204.5
click at [612, 72] on textarea "Approx. 2:30 PM I arrived to [STREET_ADDRESS][PERSON_NAME] I made contact with …" at bounding box center [600, 47] width 687 height 63
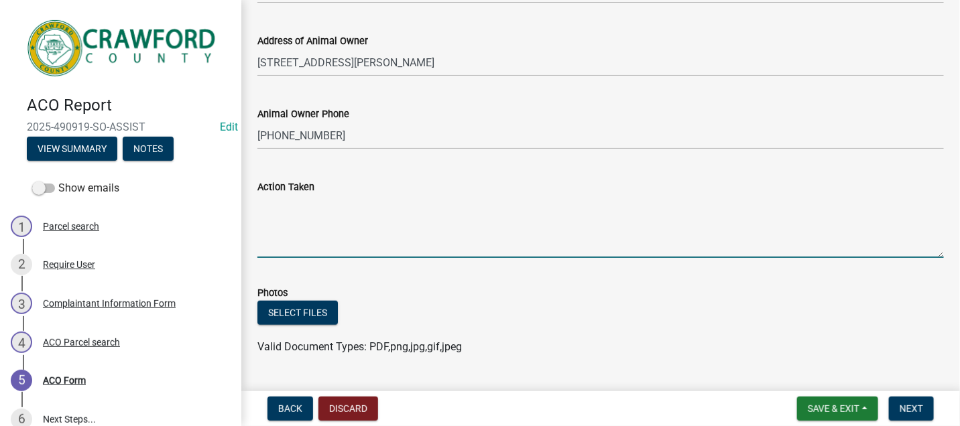
click at [262, 204] on textarea "Action Taken" at bounding box center [600, 226] width 687 height 63
paste textarea "transported 9 puppies to the CCAC facility."
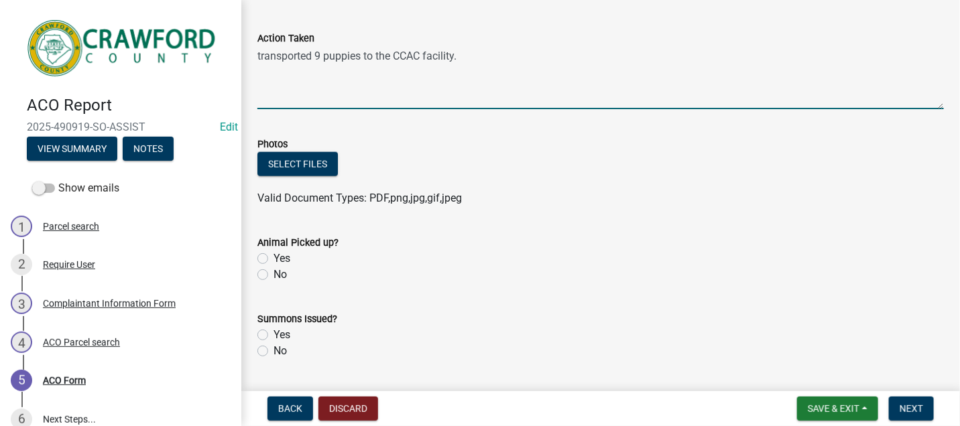
scroll to position [595, 0]
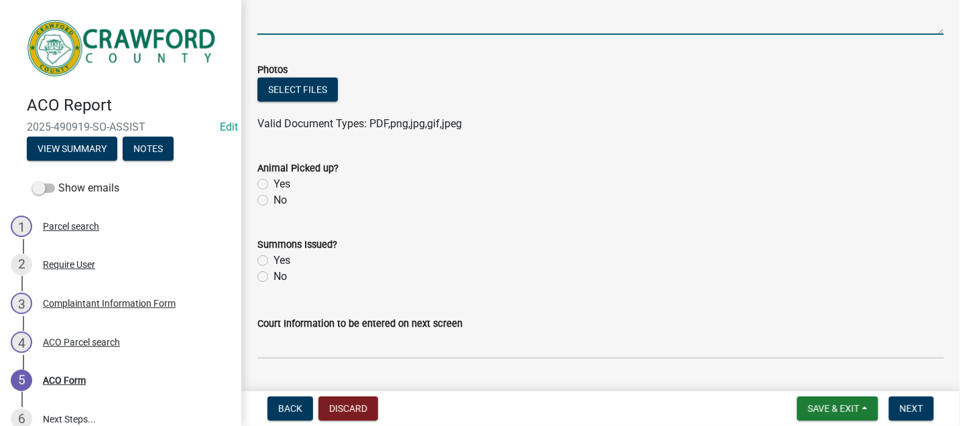
type textarea "transported 9 puppies to the CCAC facility."
click at [274, 179] on label "Yes" at bounding box center [282, 184] width 17 height 16
click at [274, 179] on input "Yes" at bounding box center [278, 180] width 9 height 9
radio input "true"
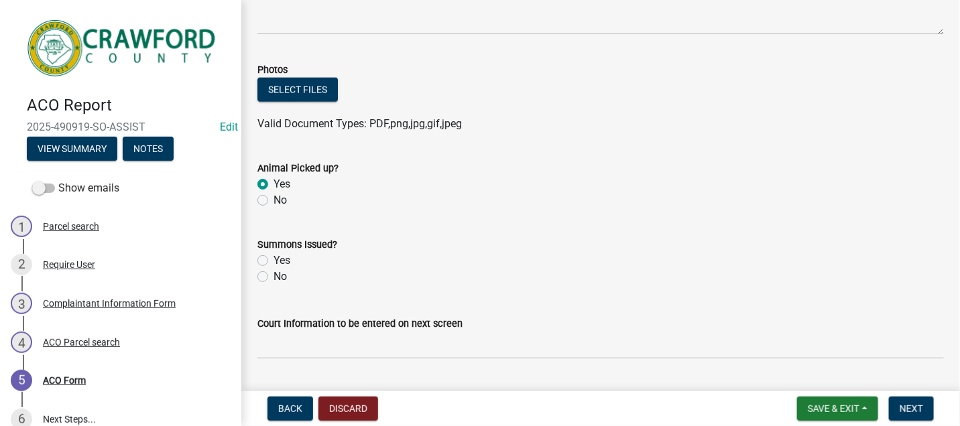
click at [274, 274] on label "No" at bounding box center [280, 277] width 13 height 16
click at [274, 274] on input "No" at bounding box center [278, 273] width 9 height 9
radio input "true"
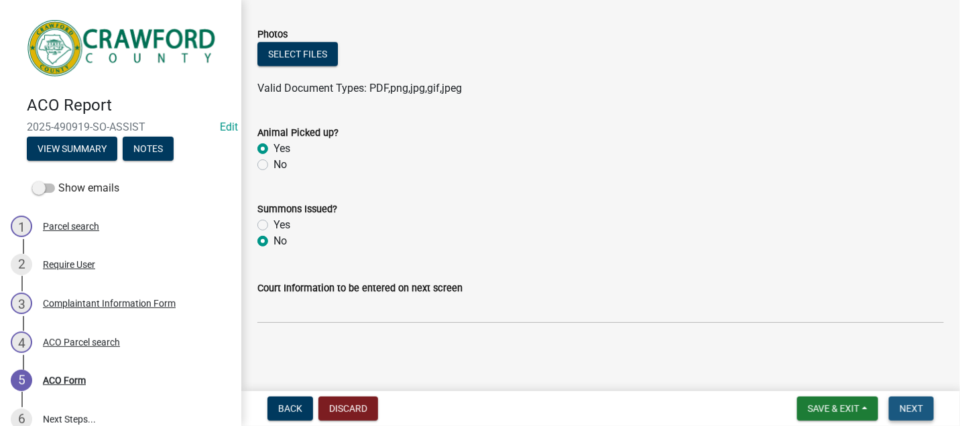
click at [912, 411] on span "Next" at bounding box center [911, 409] width 23 height 11
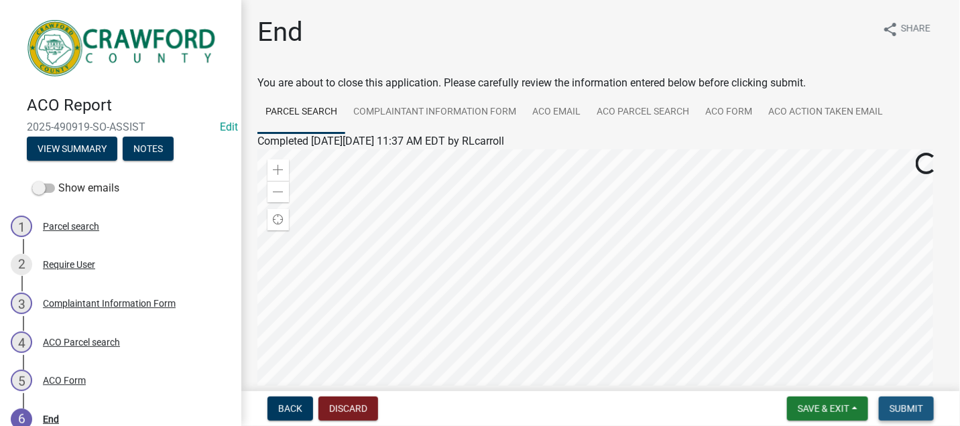
click at [898, 404] on span "Submit" at bounding box center [907, 409] width 34 height 11
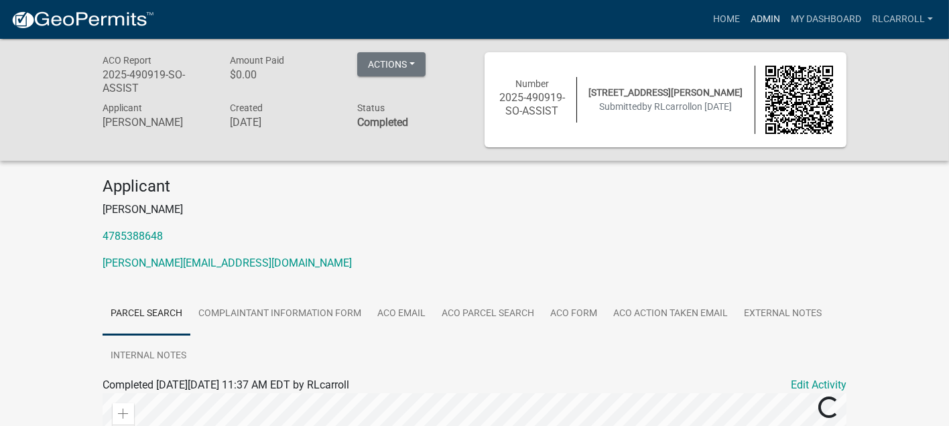
click at [762, 17] on link "Admin" at bounding box center [766, 19] width 40 height 25
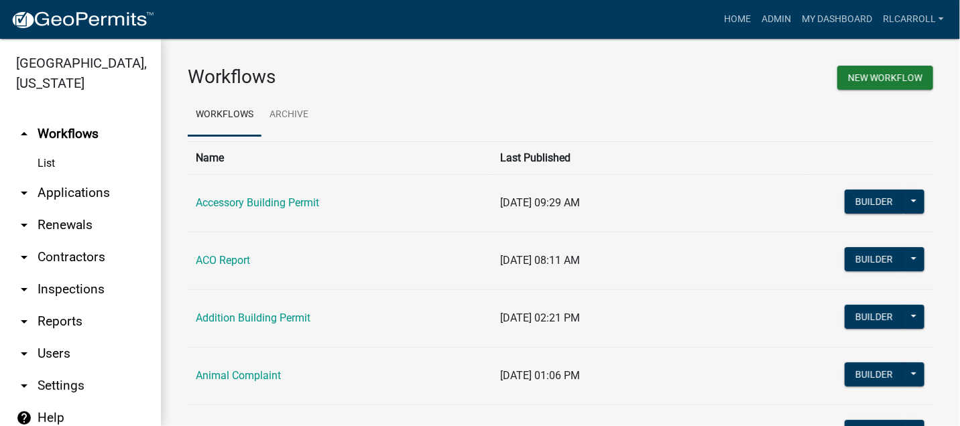
click at [92, 194] on link "arrow_drop_down Applications" at bounding box center [80, 193] width 161 height 32
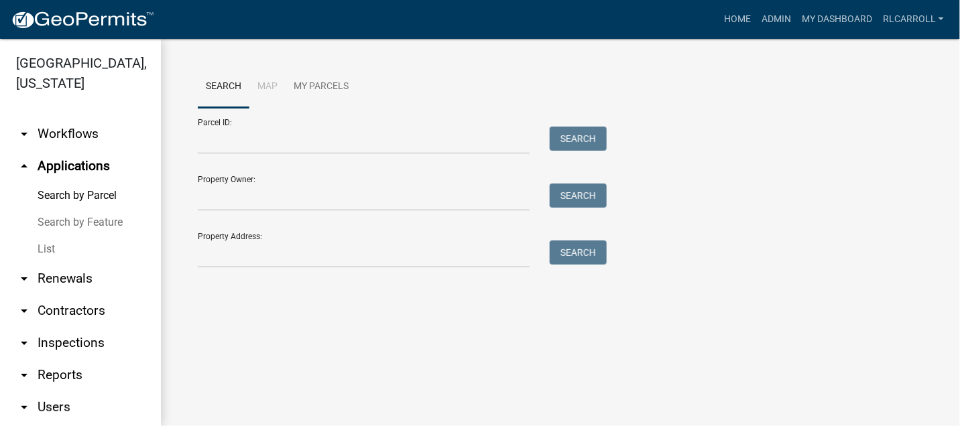
click at [72, 247] on link "List" at bounding box center [80, 249] width 161 height 27
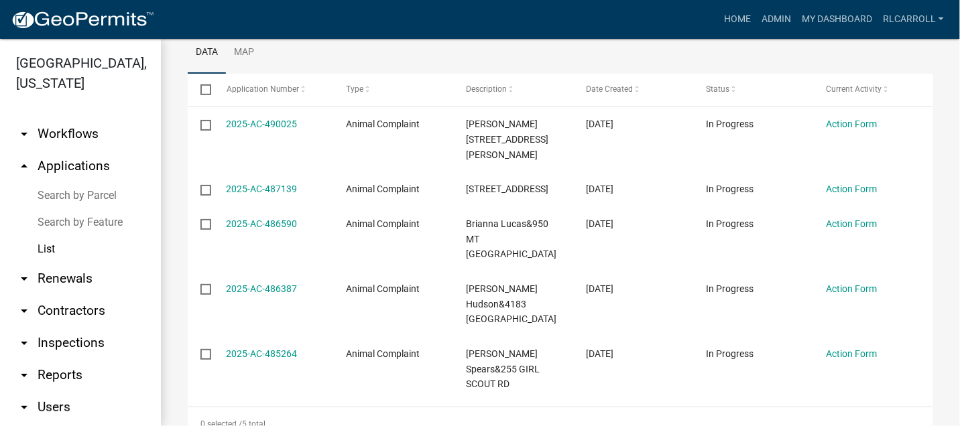
scroll to position [198, 0]
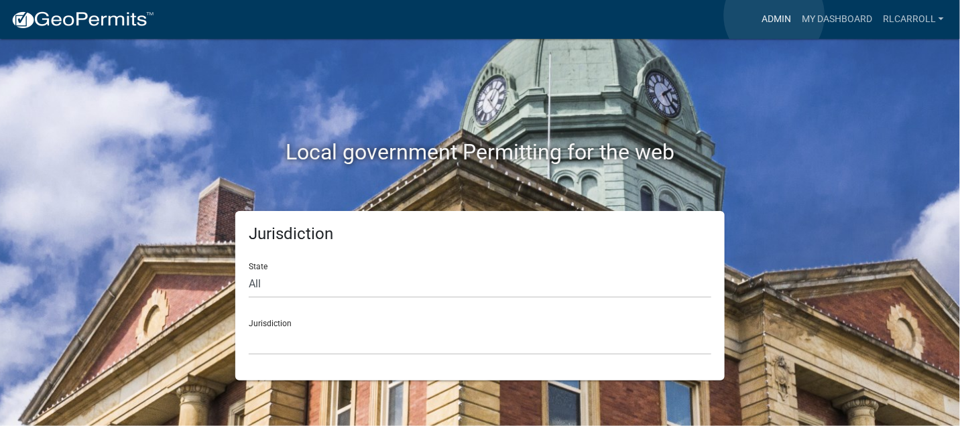
click at [774, 15] on link "Admin" at bounding box center [776, 19] width 40 height 25
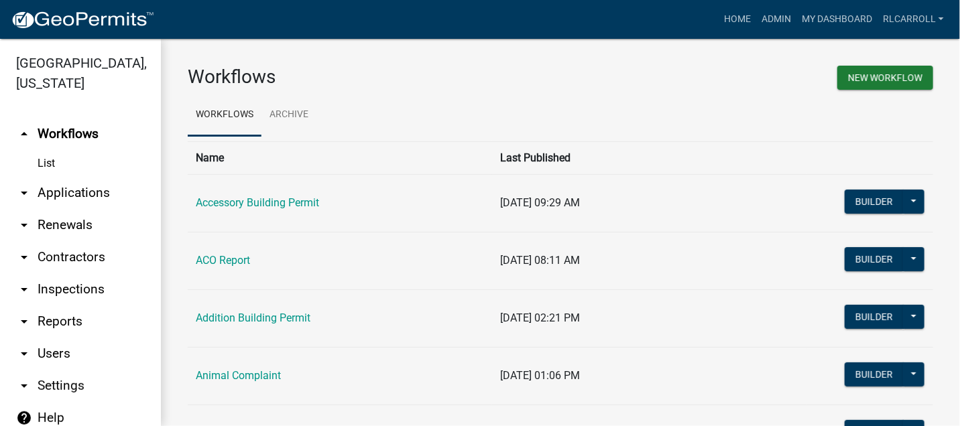
click at [94, 192] on link "arrow_drop_down Applications" at bounding box center [80, 193] width 161 height 32
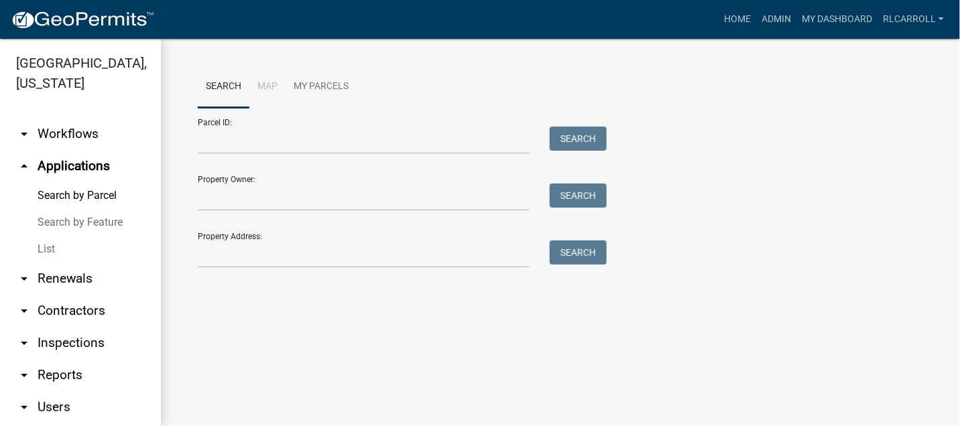
click at [67, 251] on link "List" at bounding box center [80, 249] width 161 height 27
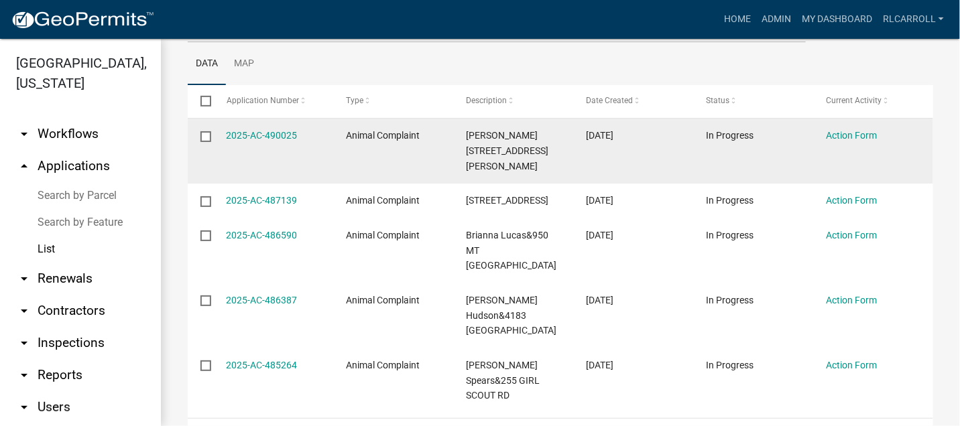
scroll to position [198, 0]
